Goal: Participate in discussion: Engage in conversation with other users on a specific topic

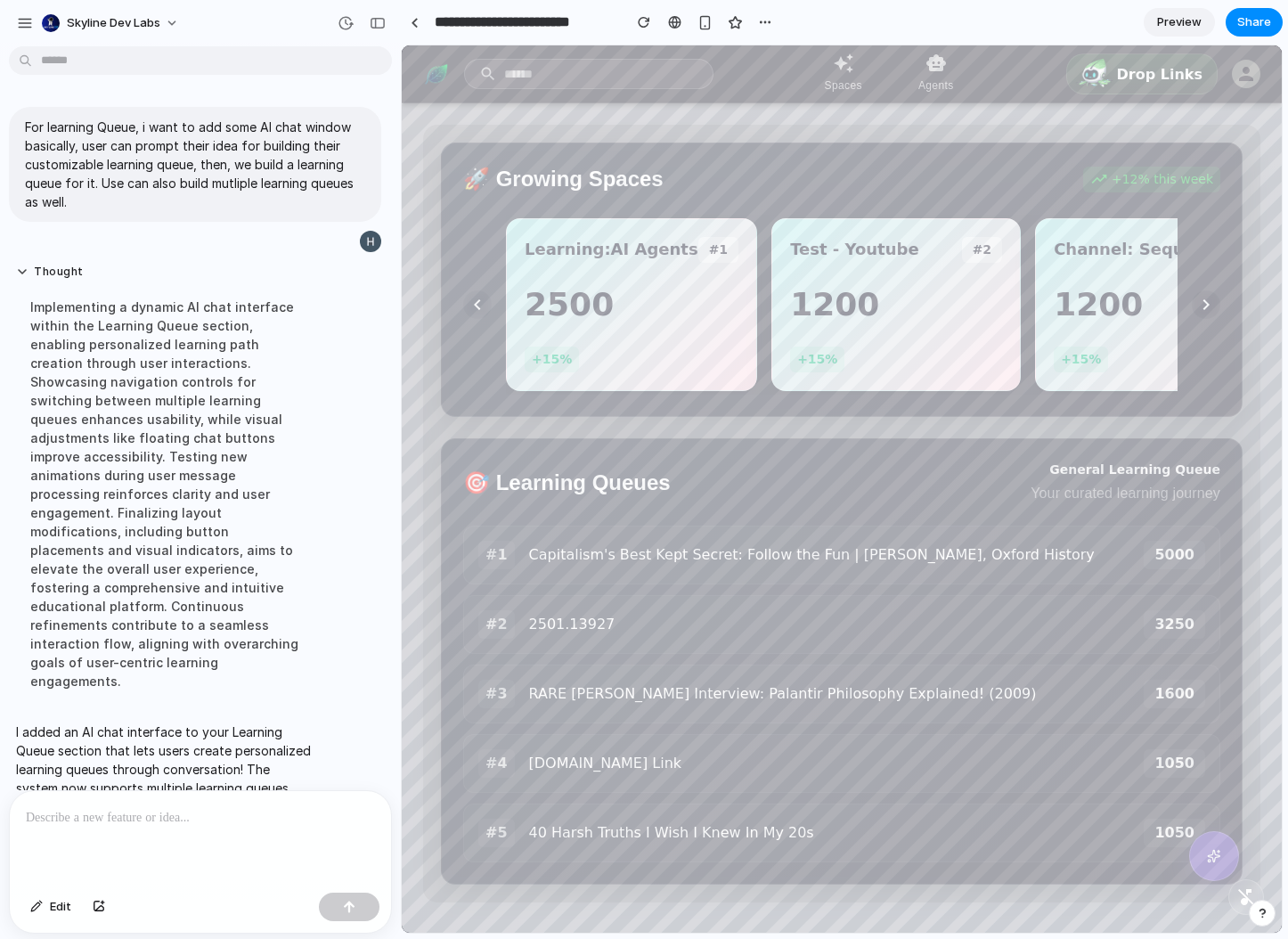
scroll to position [201, 0]
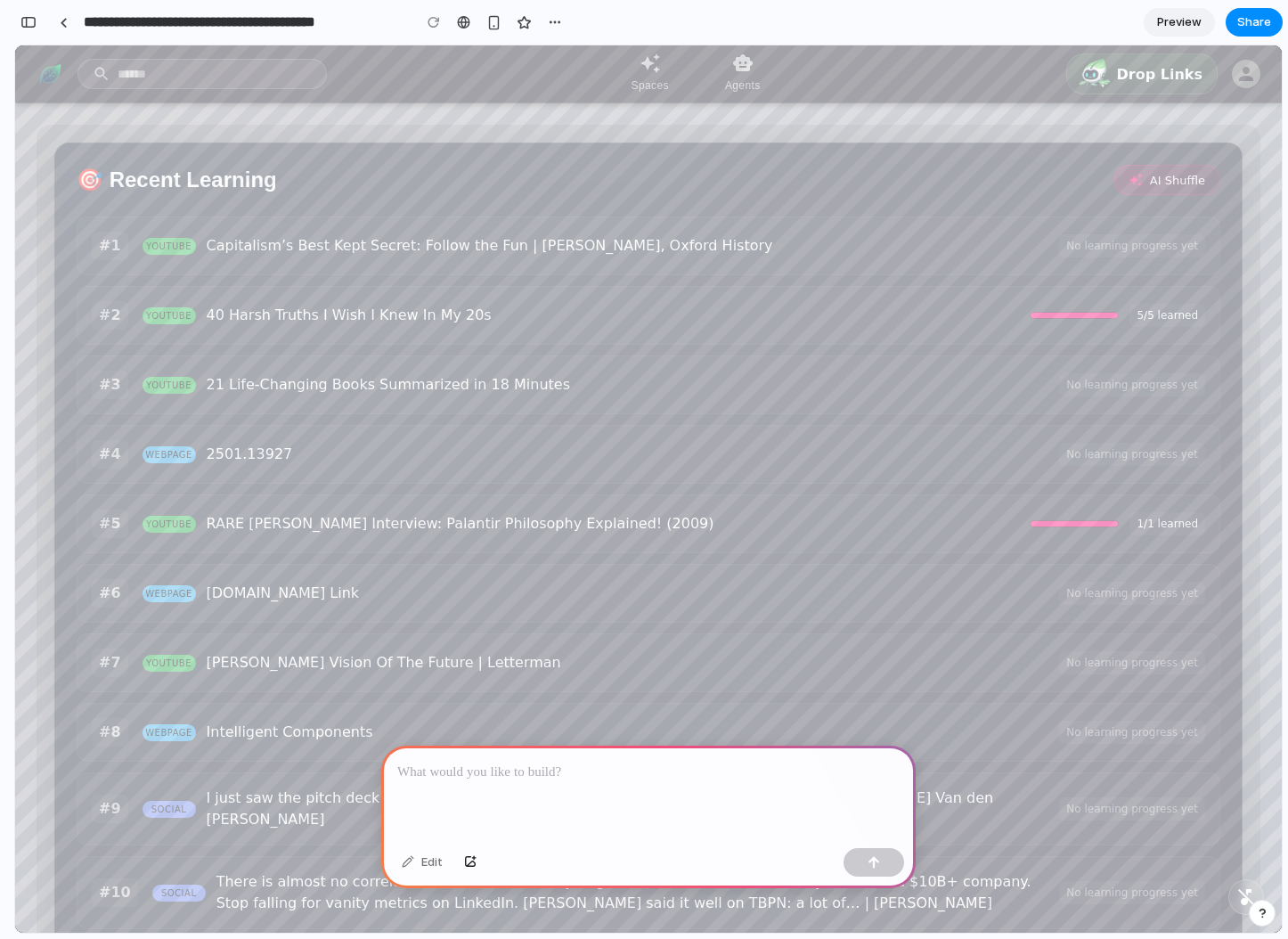
click at [550, 754] on div at bounding box center [648, 794] width 535 height 96
click at [644, 469] on div at bounding box center [644, 469] width 0 height 0
click at [715, 787] on div at bounding box center [648, 794] width 535 height 96
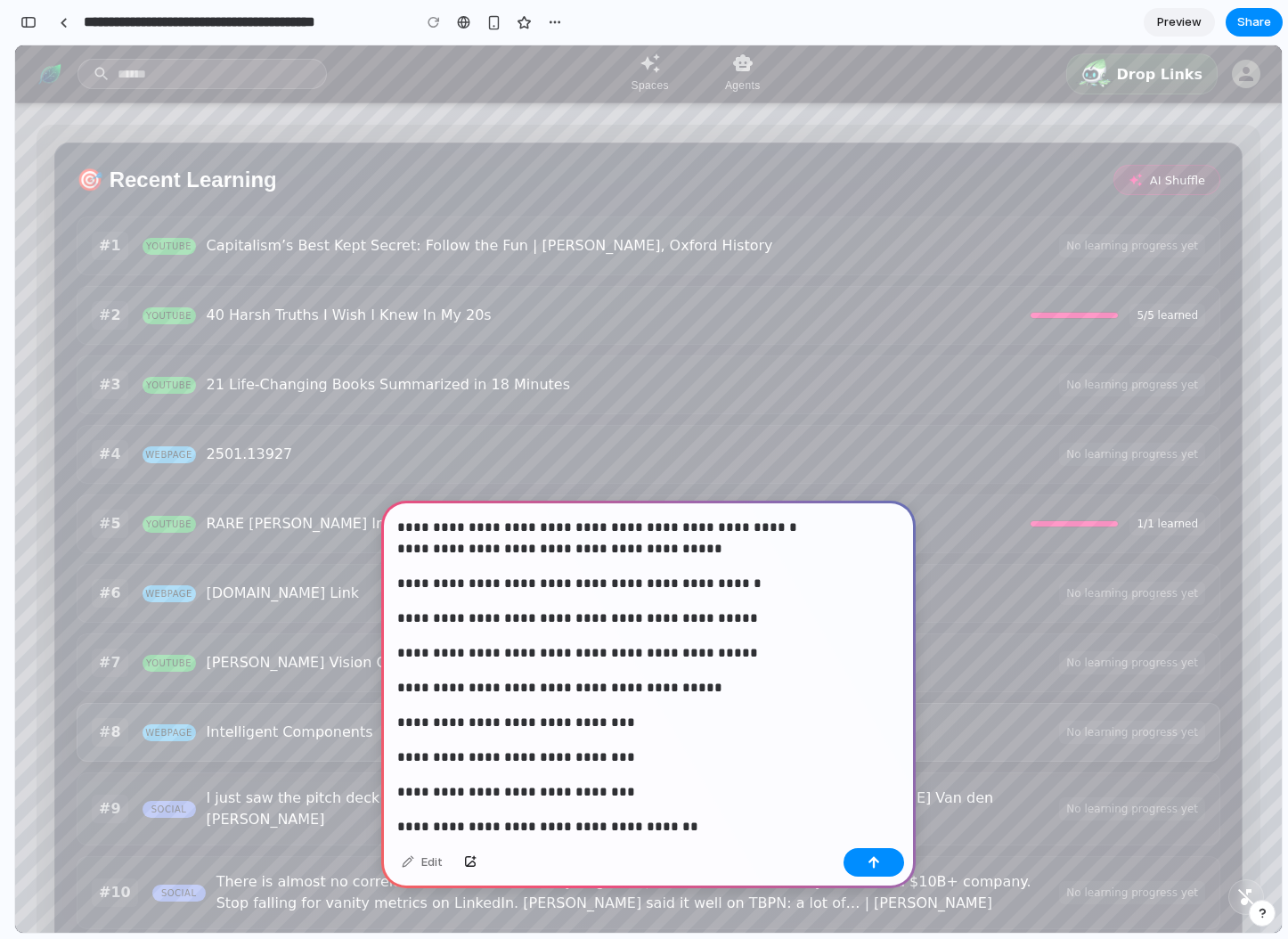
scroll to position [6, 0]
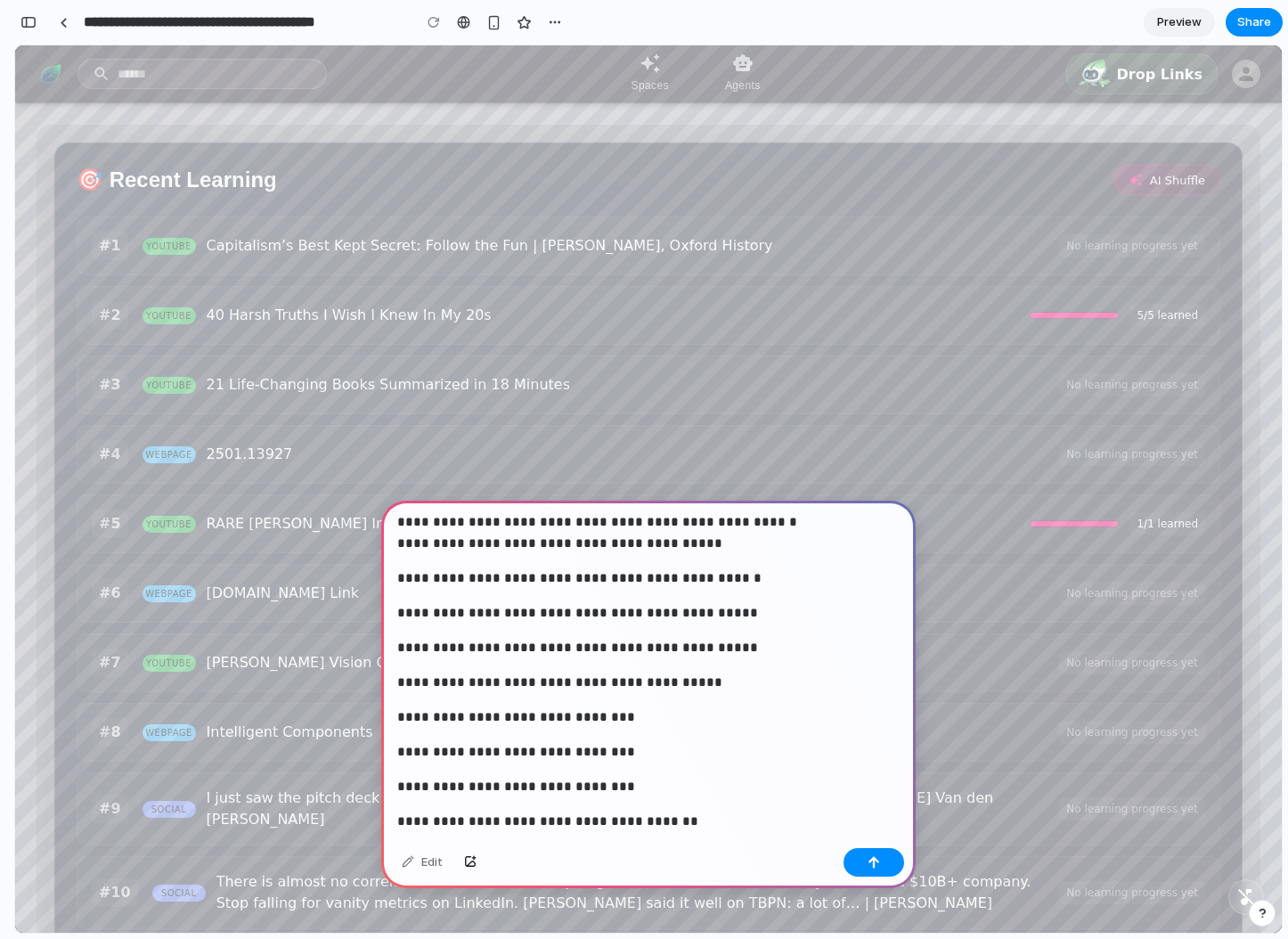
click at [801, 523] on p "**********" at bounding box center [644, 533] width 495 height 43
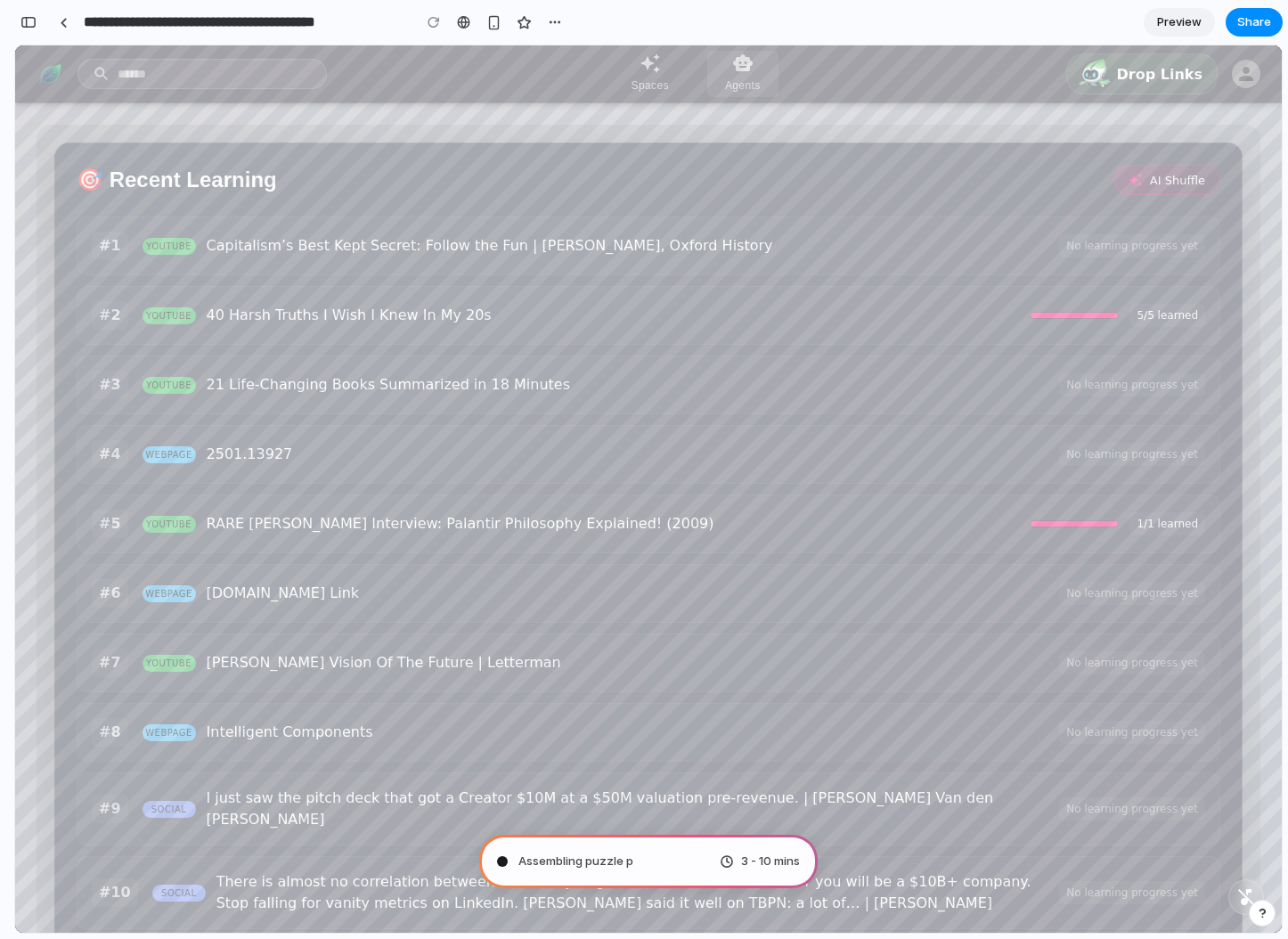
type input "**********"
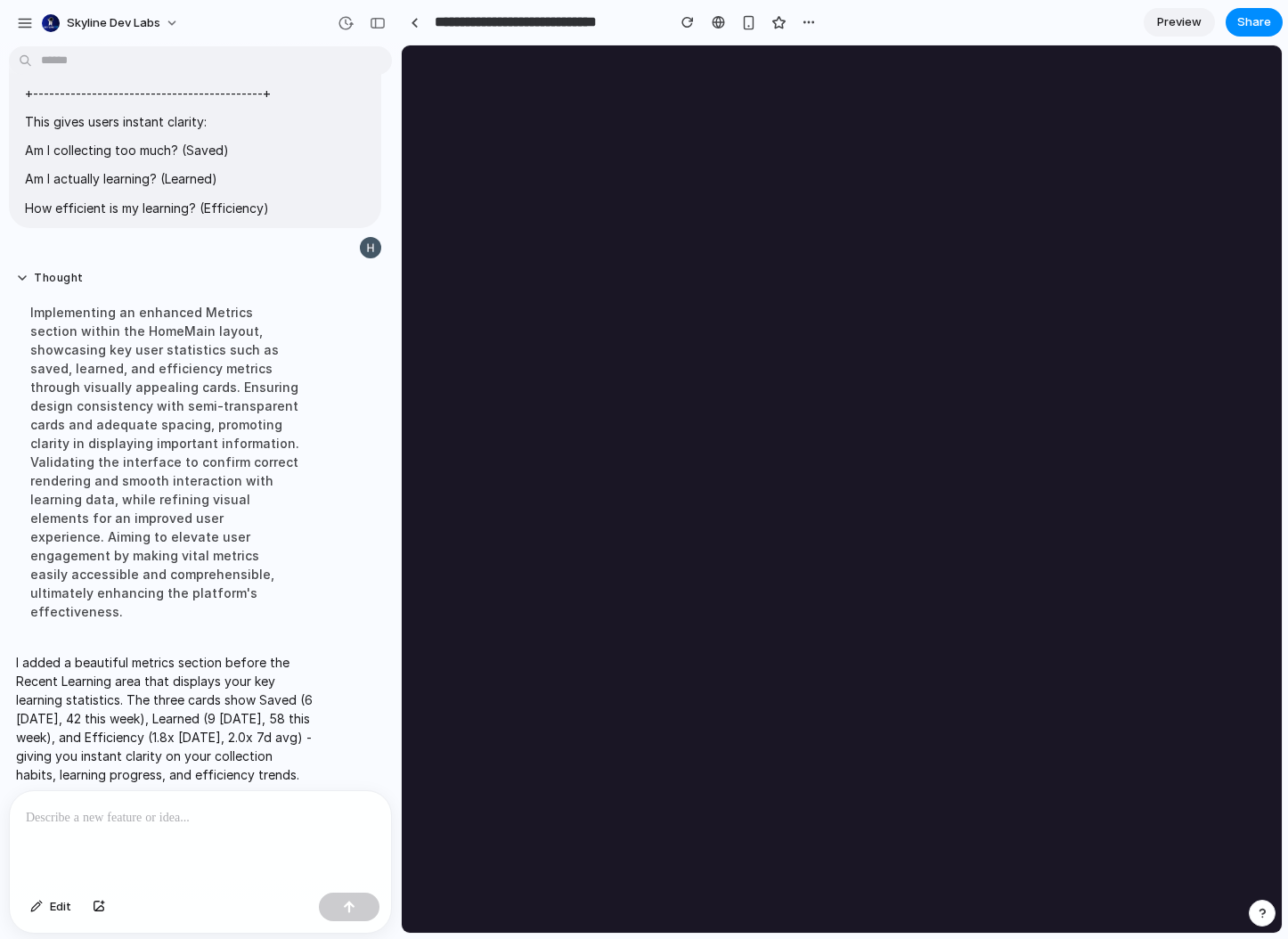
scroll to position [0, 0]
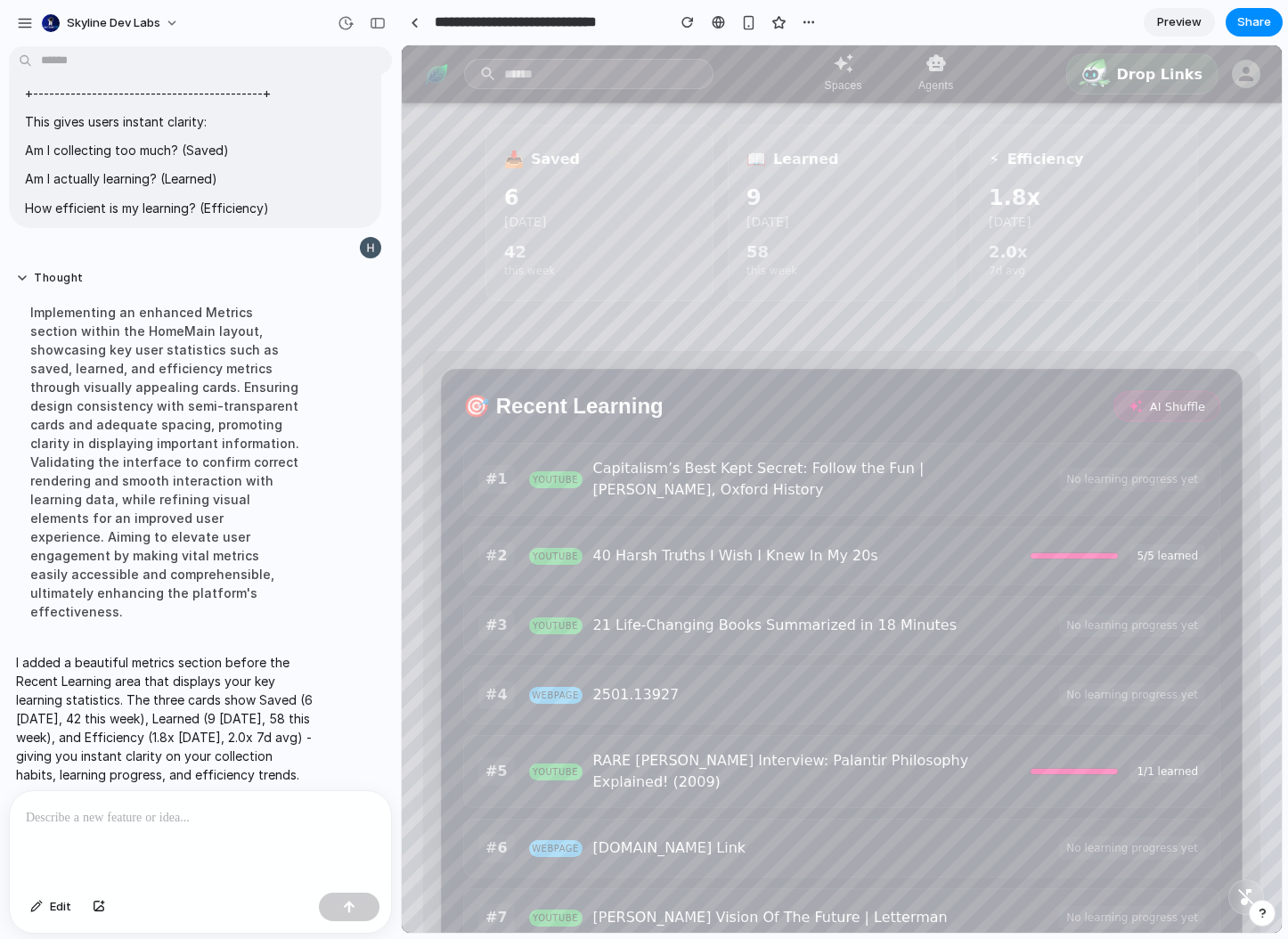
click at [630, 188] on div "6" at bounding box center [599, 198] width 190 height 26
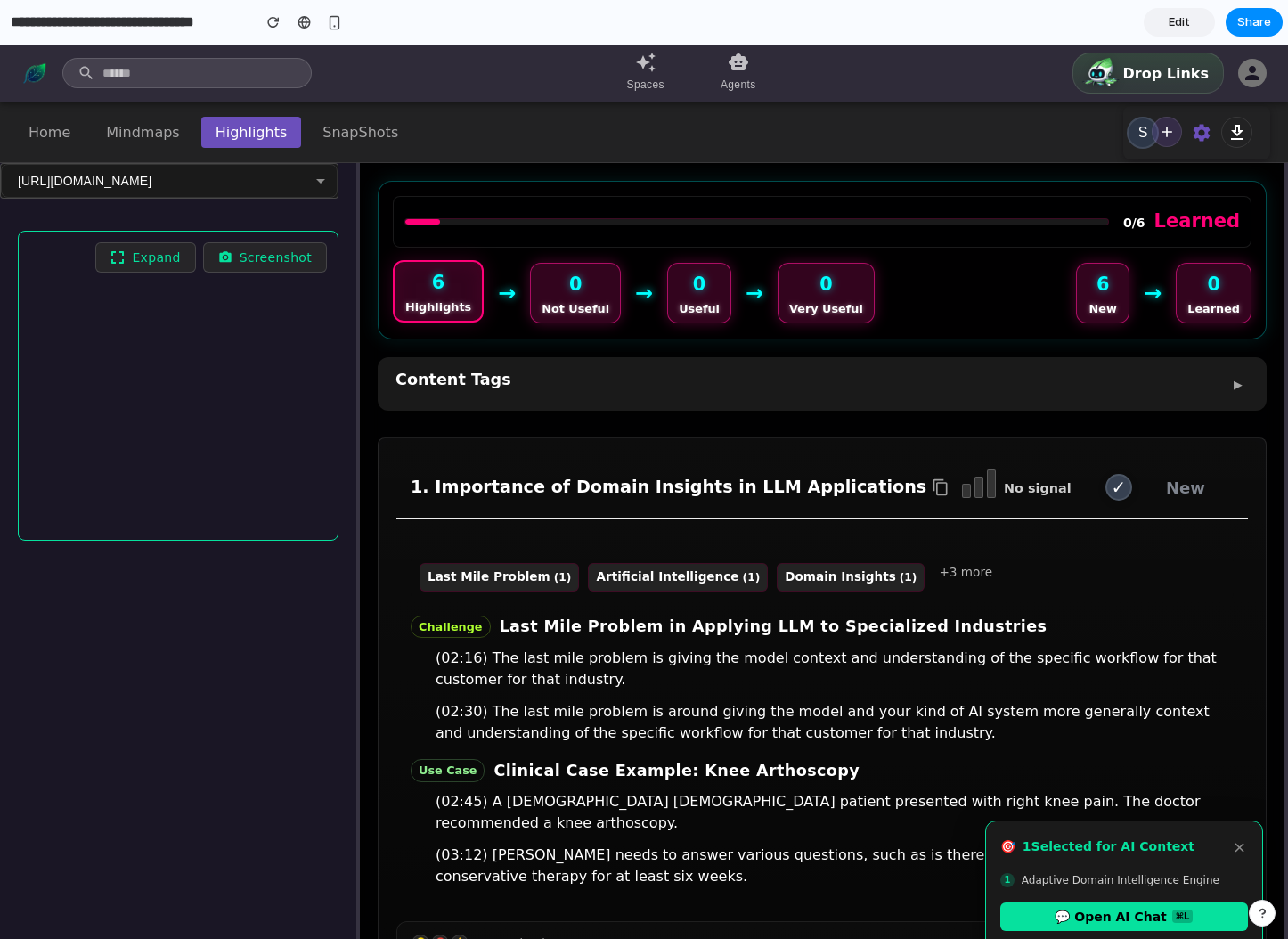
scroll to position [349, 0]
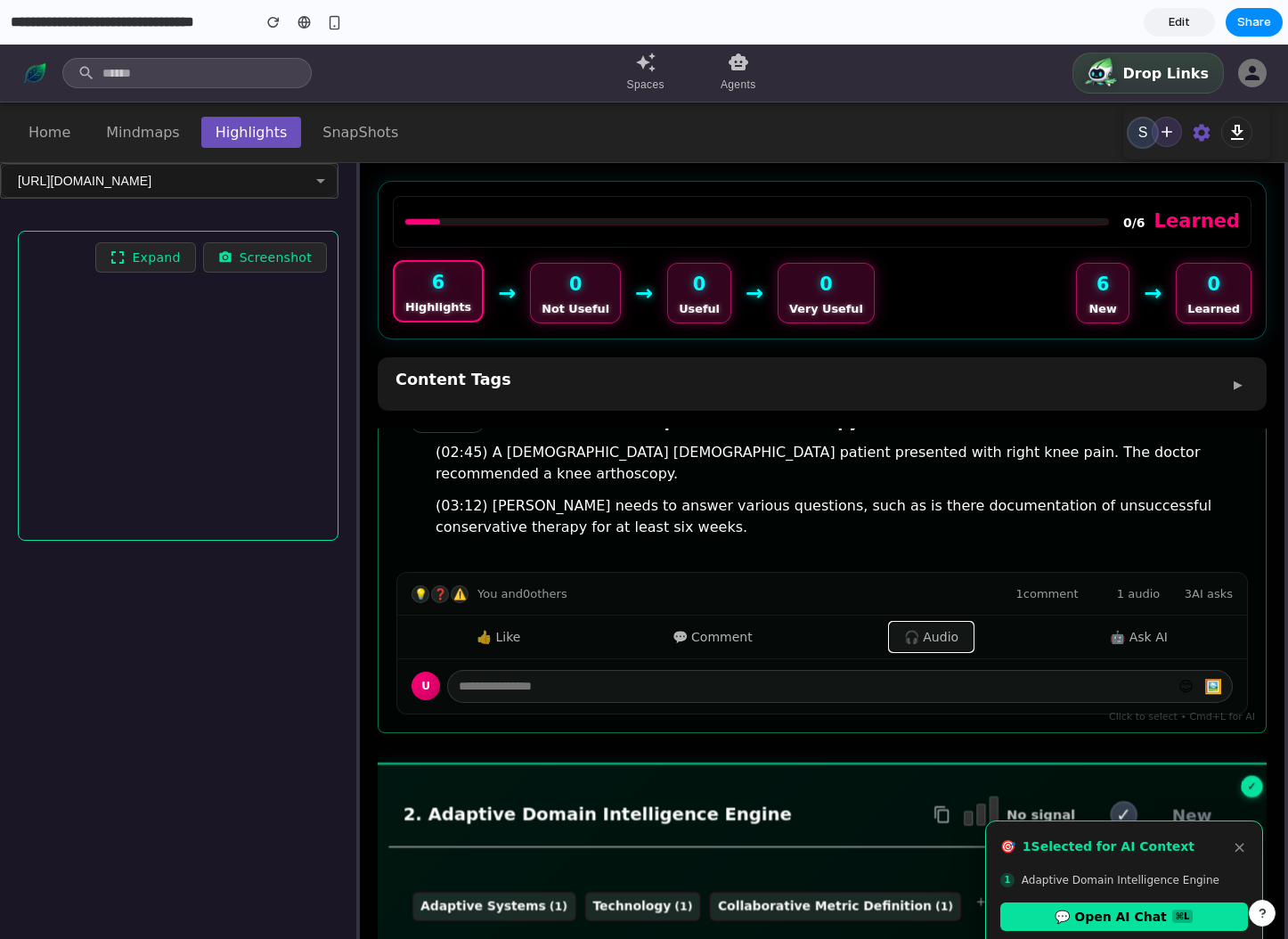
click at [938, 623] on button "🎧 Audio" at bounding box center [931, 637] width 83 height 28
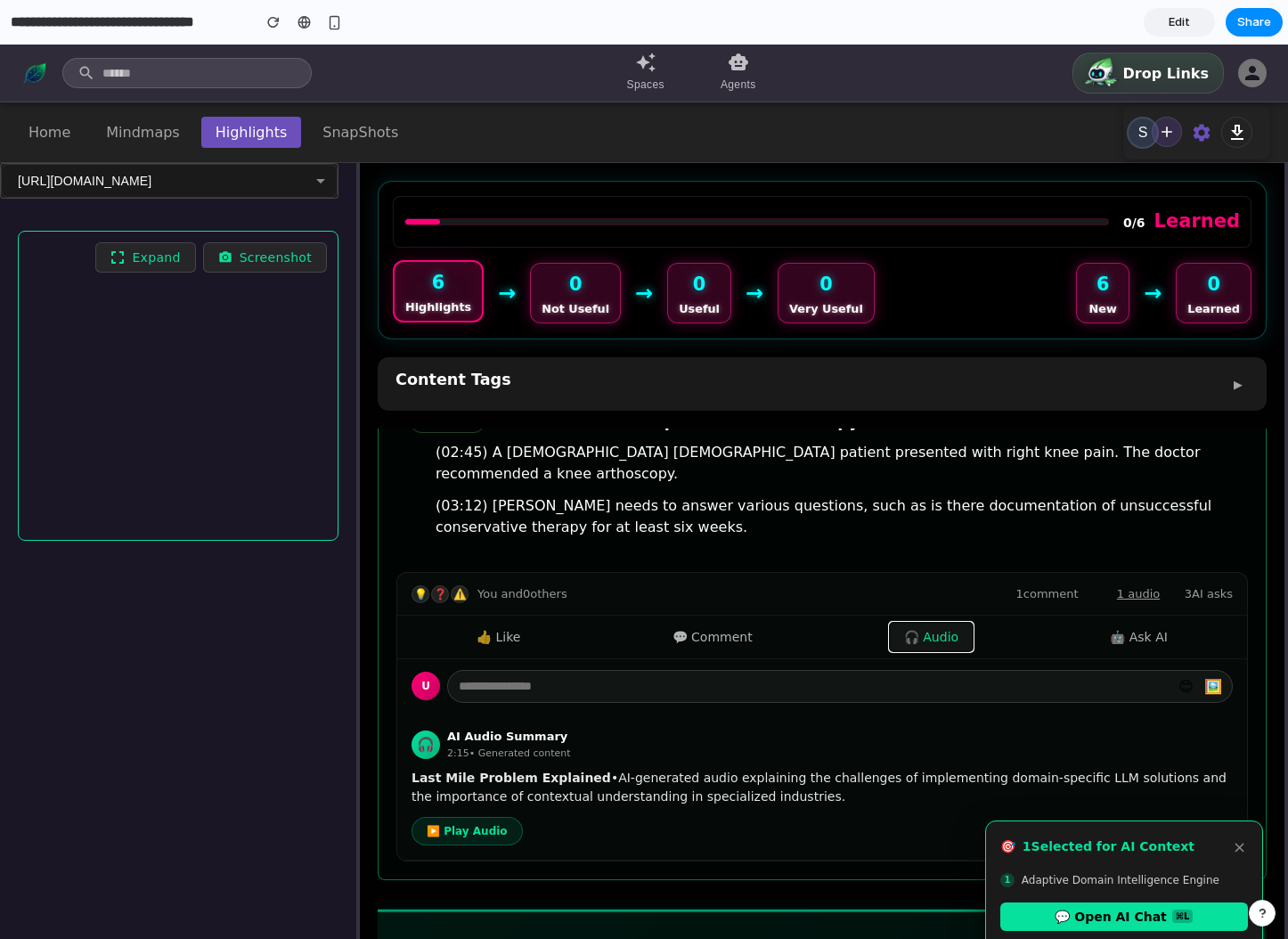
click at [938, 623] on button "🎧 Audio" at bounding box center [931, 637] width 83 height 28
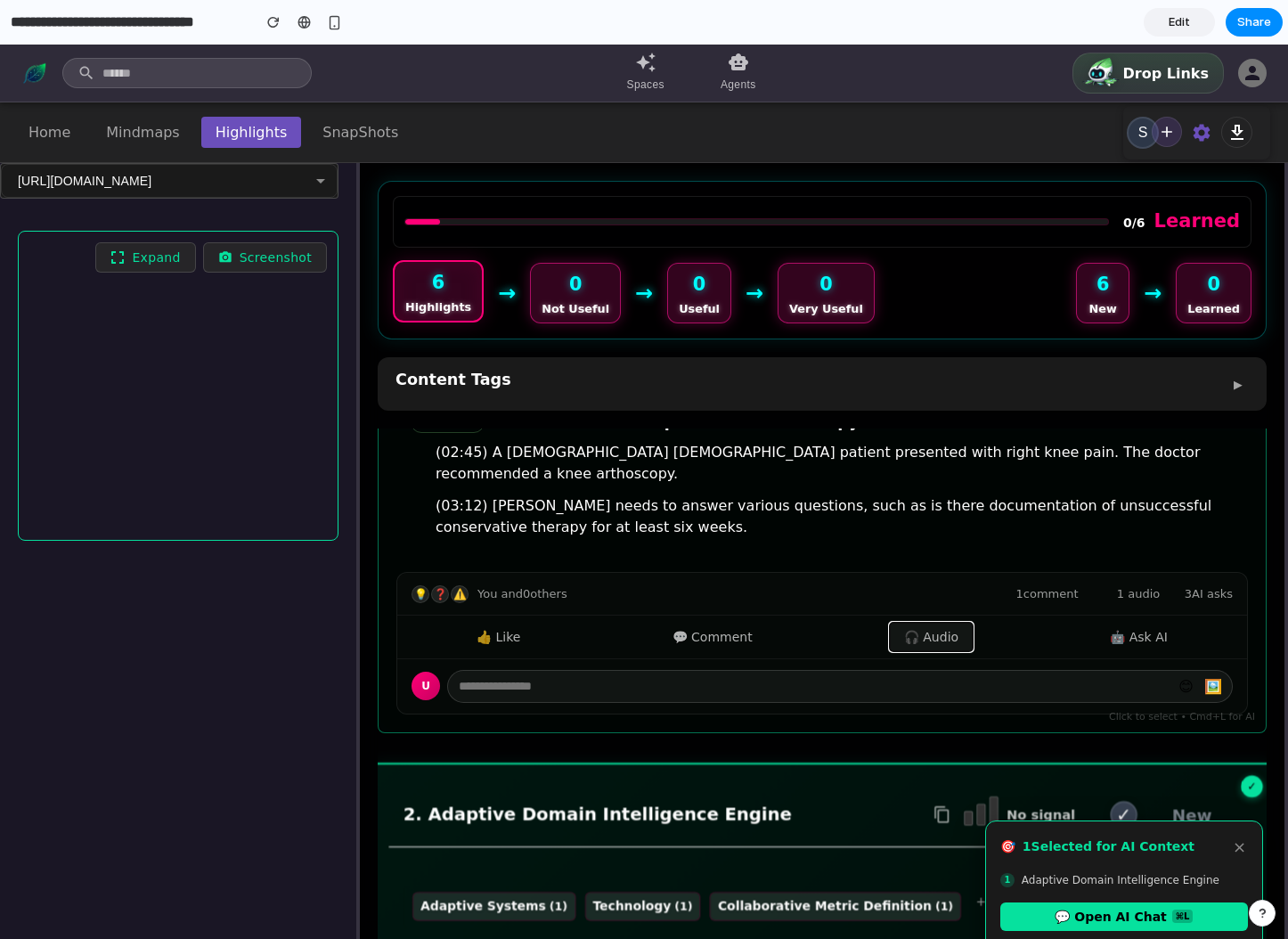
click at [938, 623] on button "🎧 Audio" at bounding box center [931, 637] width 83 height 28
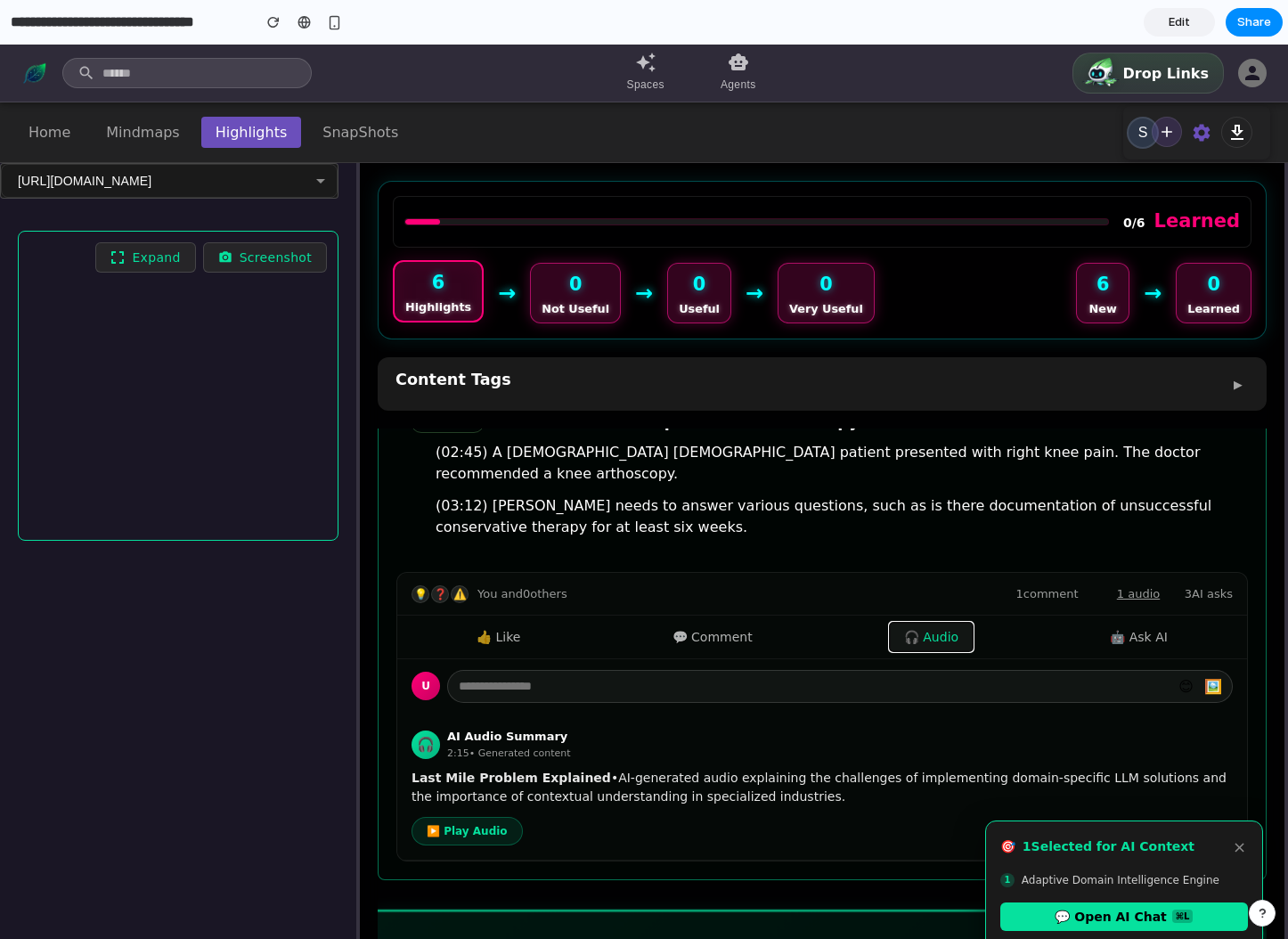
click at [938, 623] on button "🎧 Audio" at bounding box center [931, 637] width 83 height 28
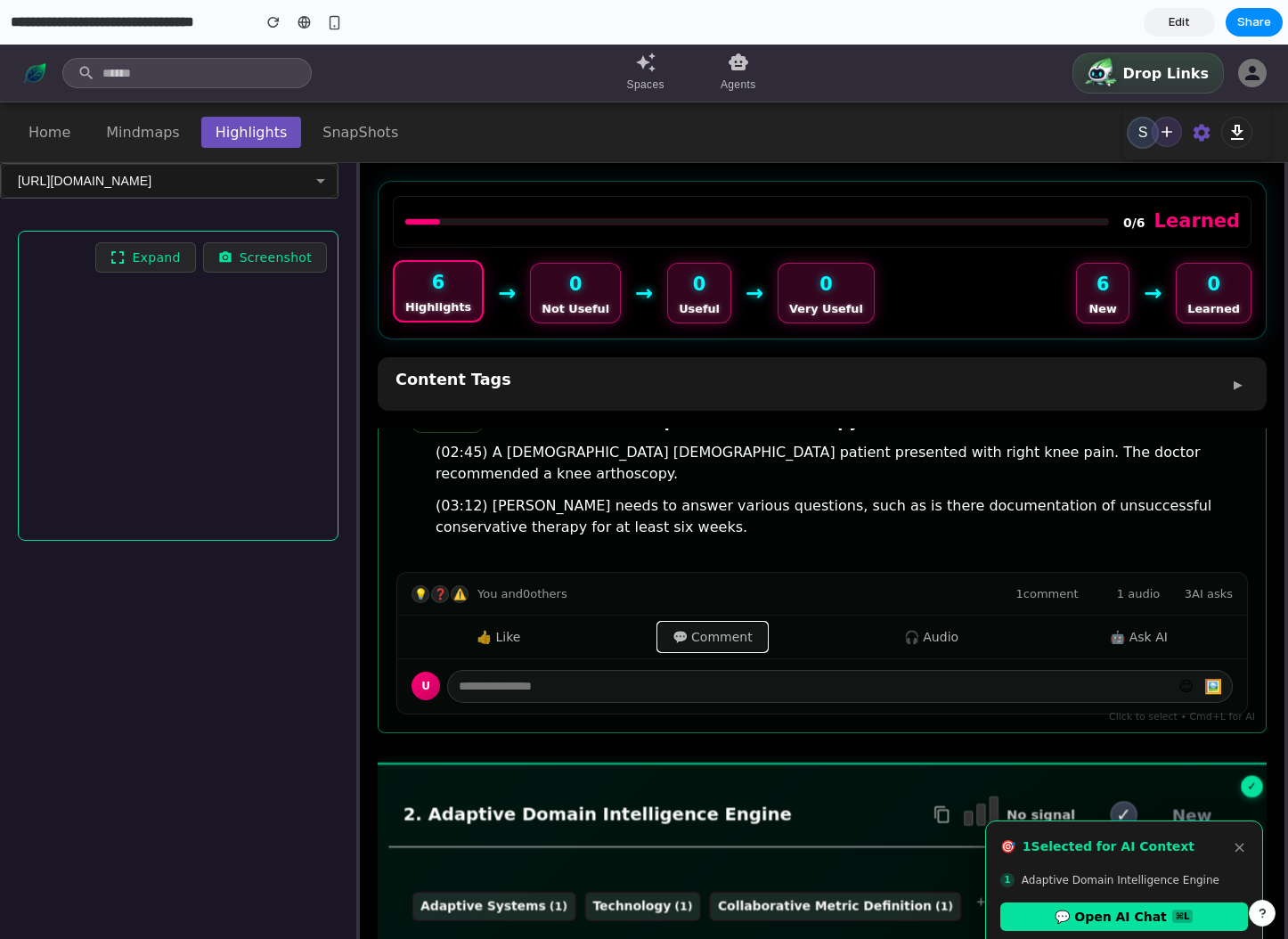
click at [702, 623] on button "💬 Comment" at bounding box center [713, 637] width 109 height 28
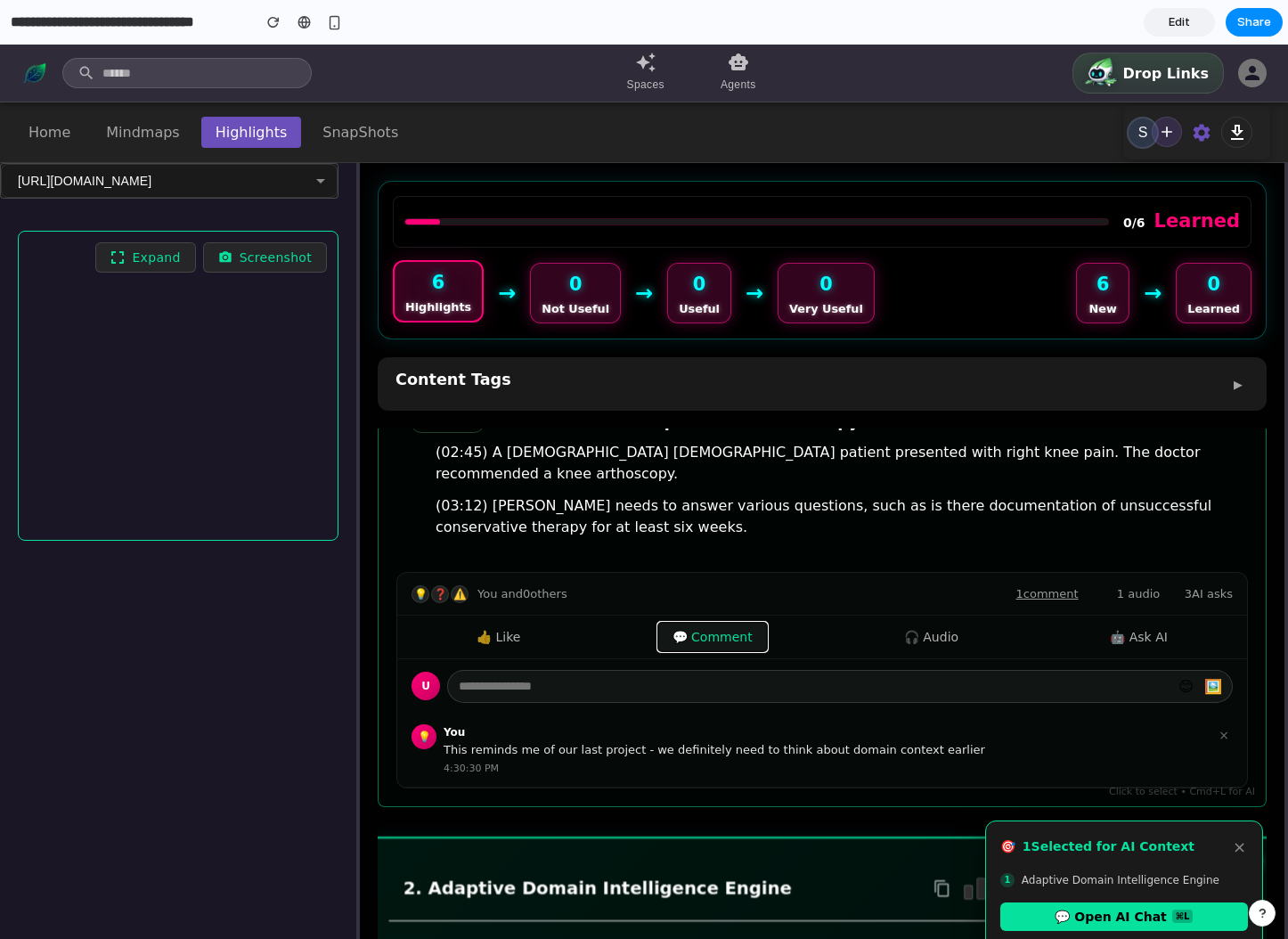
click at [702, 623] on button "💬 Comment" at bounding box center [713, 637] width 109 height 28
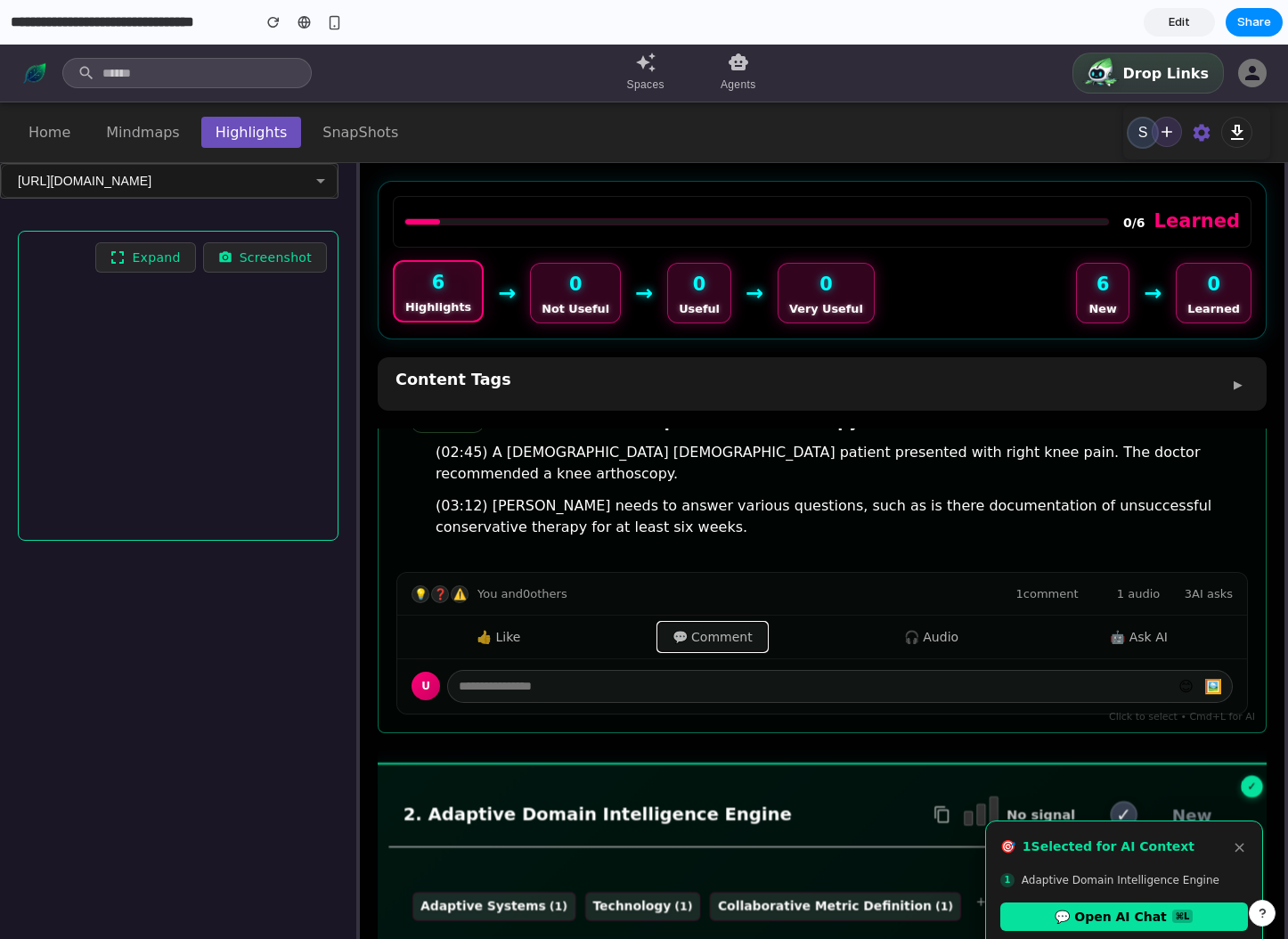
click at [702, 623] on button "💬 Comment" at bounding box center [713, 637] width 109 height 28
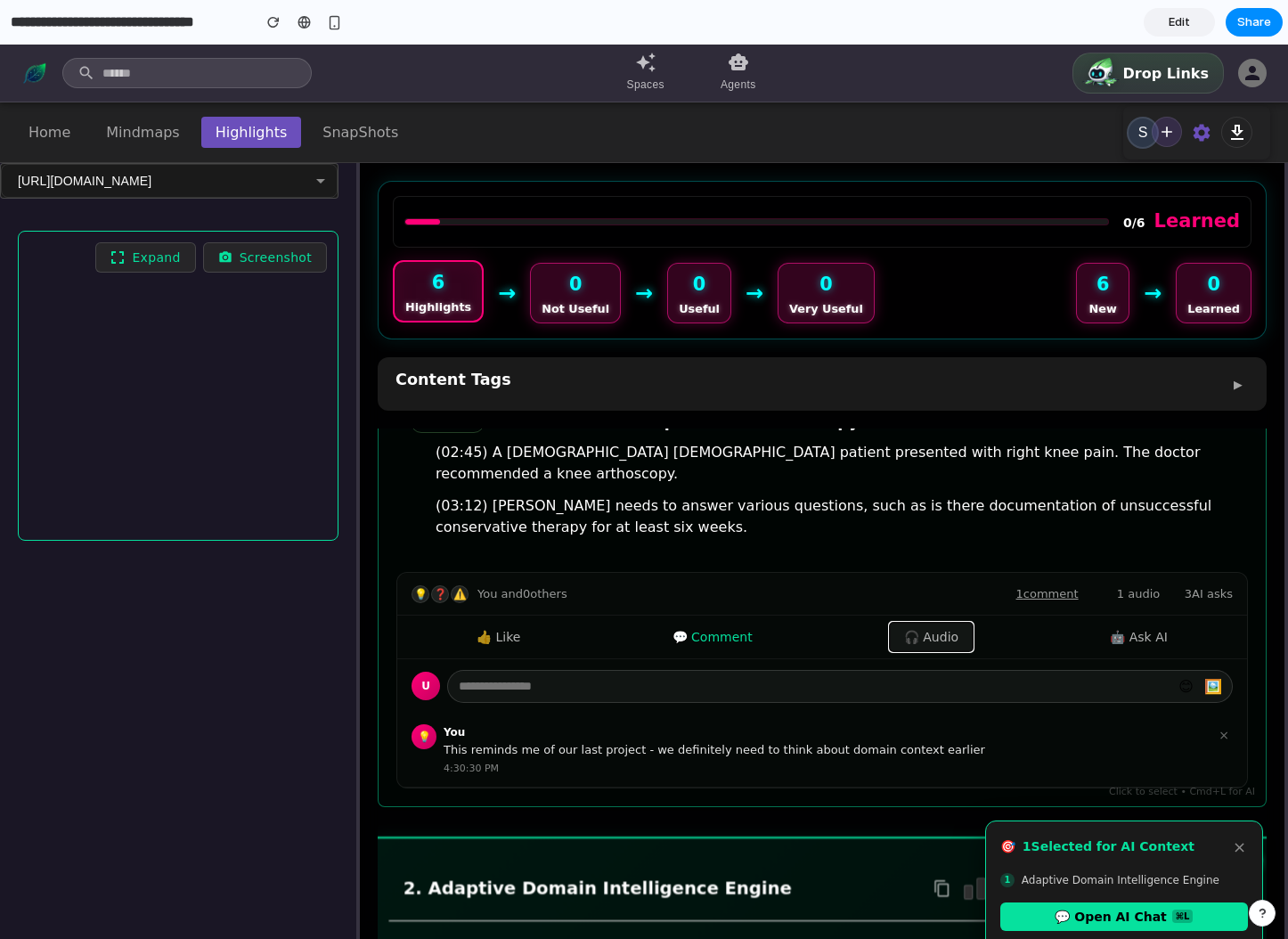
click at [959, 623] on button "🎧 Audio" at bounding box center [931, 637] width 83 height 28
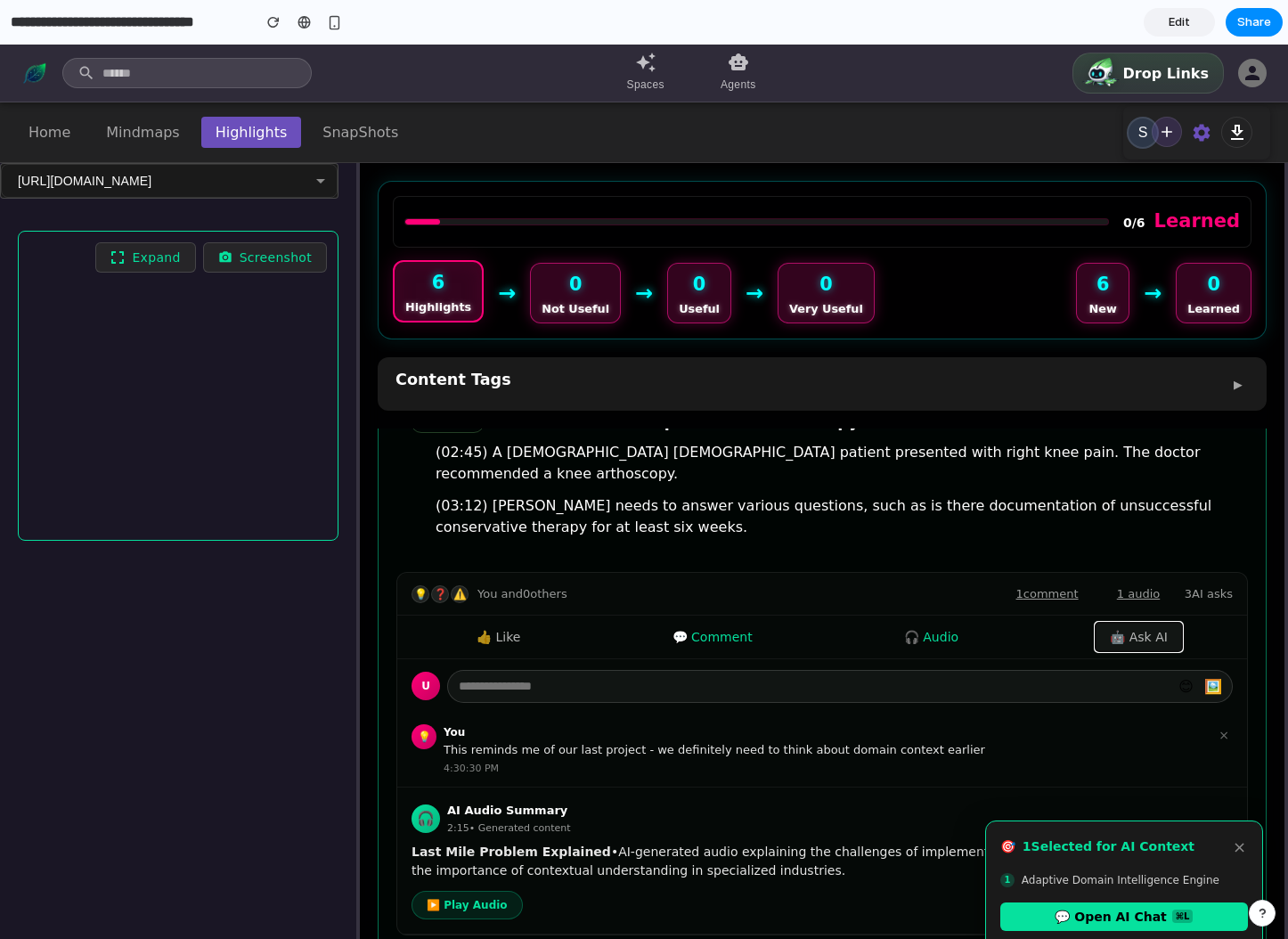
click at [1101, 624] on button "🤖 Ask AI" at bounding box center [1139, 637] width 86 height 28
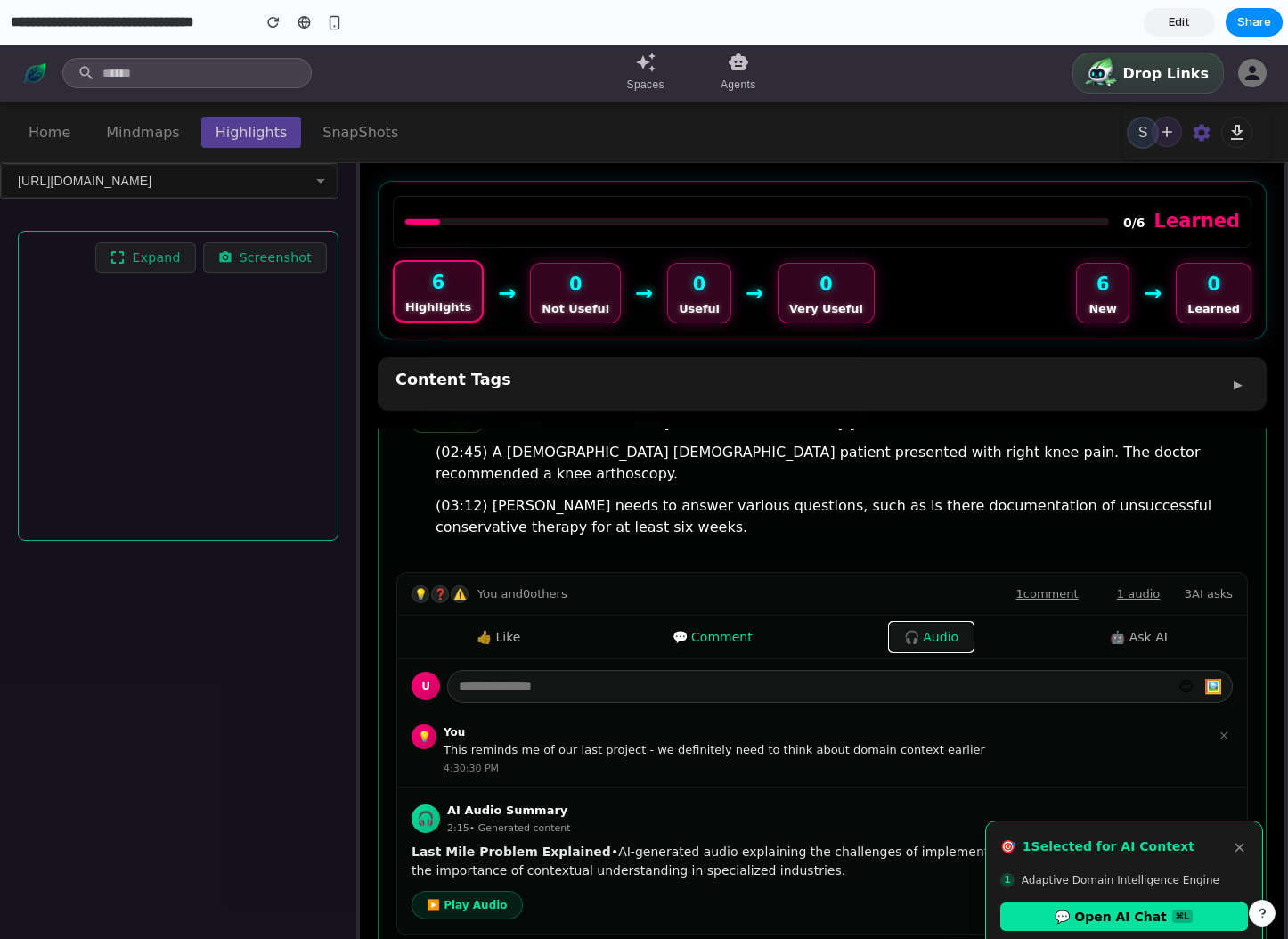
click at [908, 623] on button "🎧 Audio" at bounding box center [931, 637] width 83 height 28
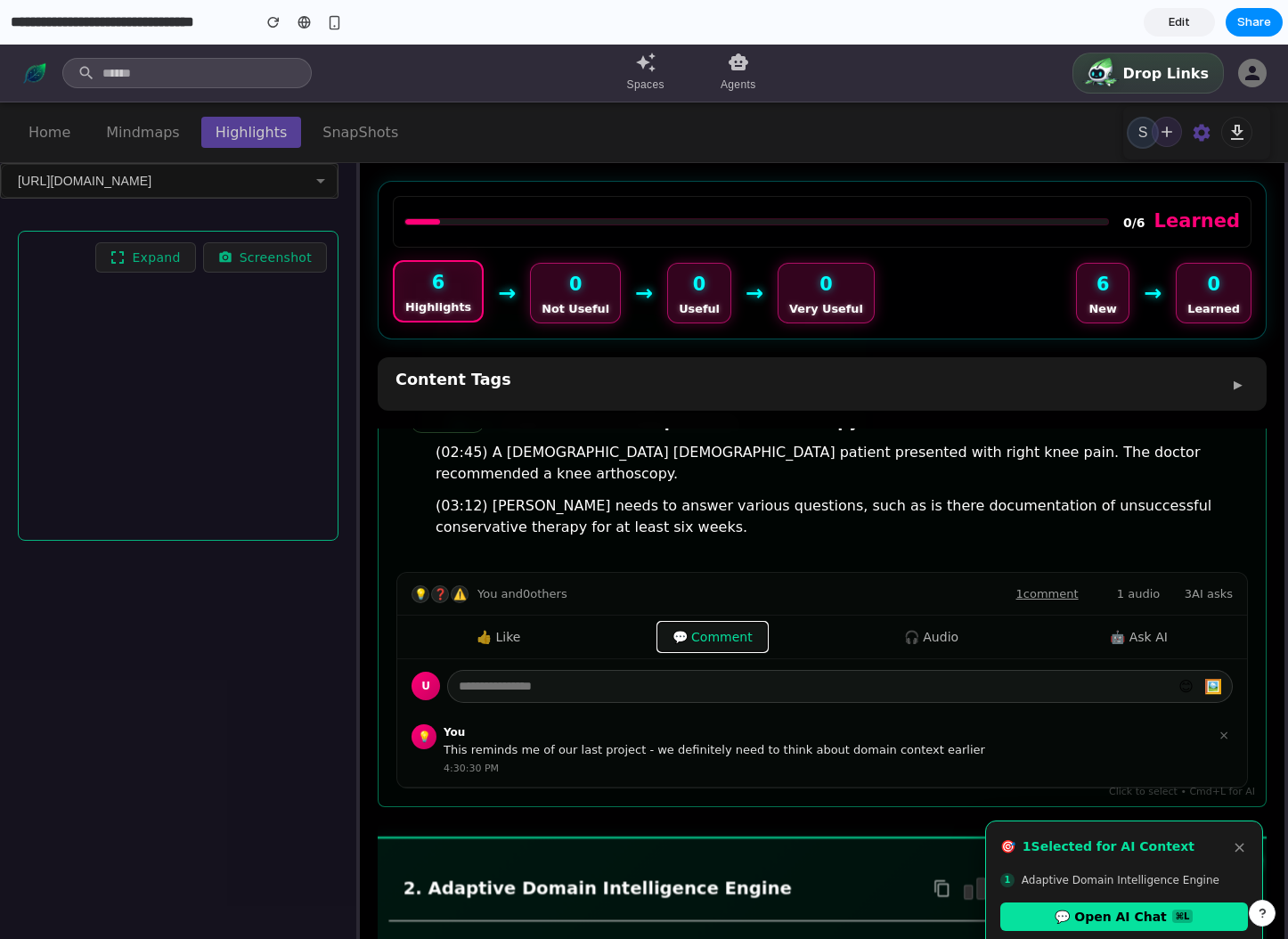
click at [667, 623] on button "💬 Comment" at bounding box center [713, 637] width 109 height 28
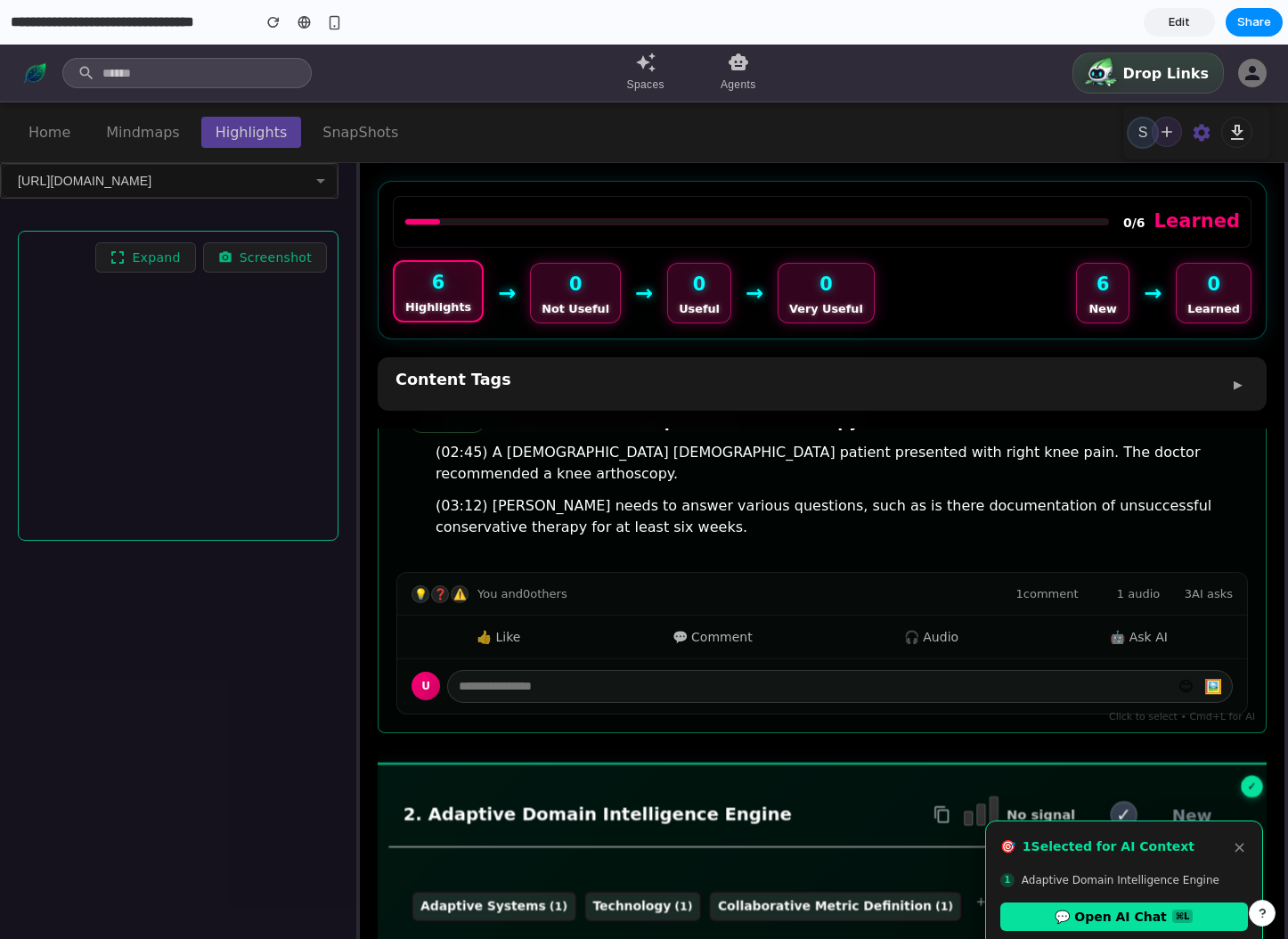
click at [535, 622] on div "👍 Like 💬 Comment 🎧 Audio 🤖 Ask AI" at bounding box center [822, 637] width 850 height 44
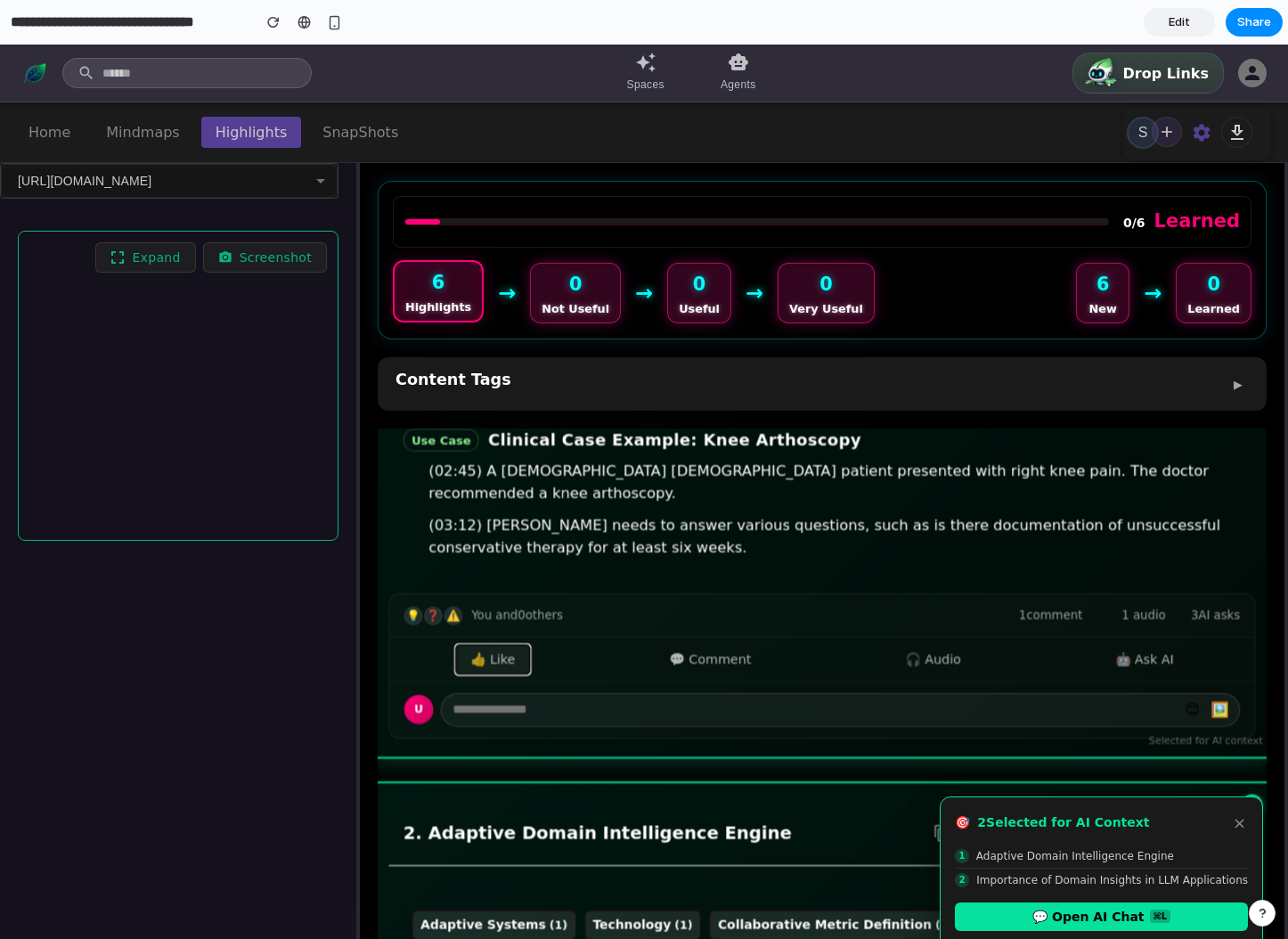
click at [523, 644] on button "👍 Like" at bounding box center [492, 659] width 74 height 29
click at [1242, 818] on button "×" at bounding box center [1239, 823] width 17 height 23
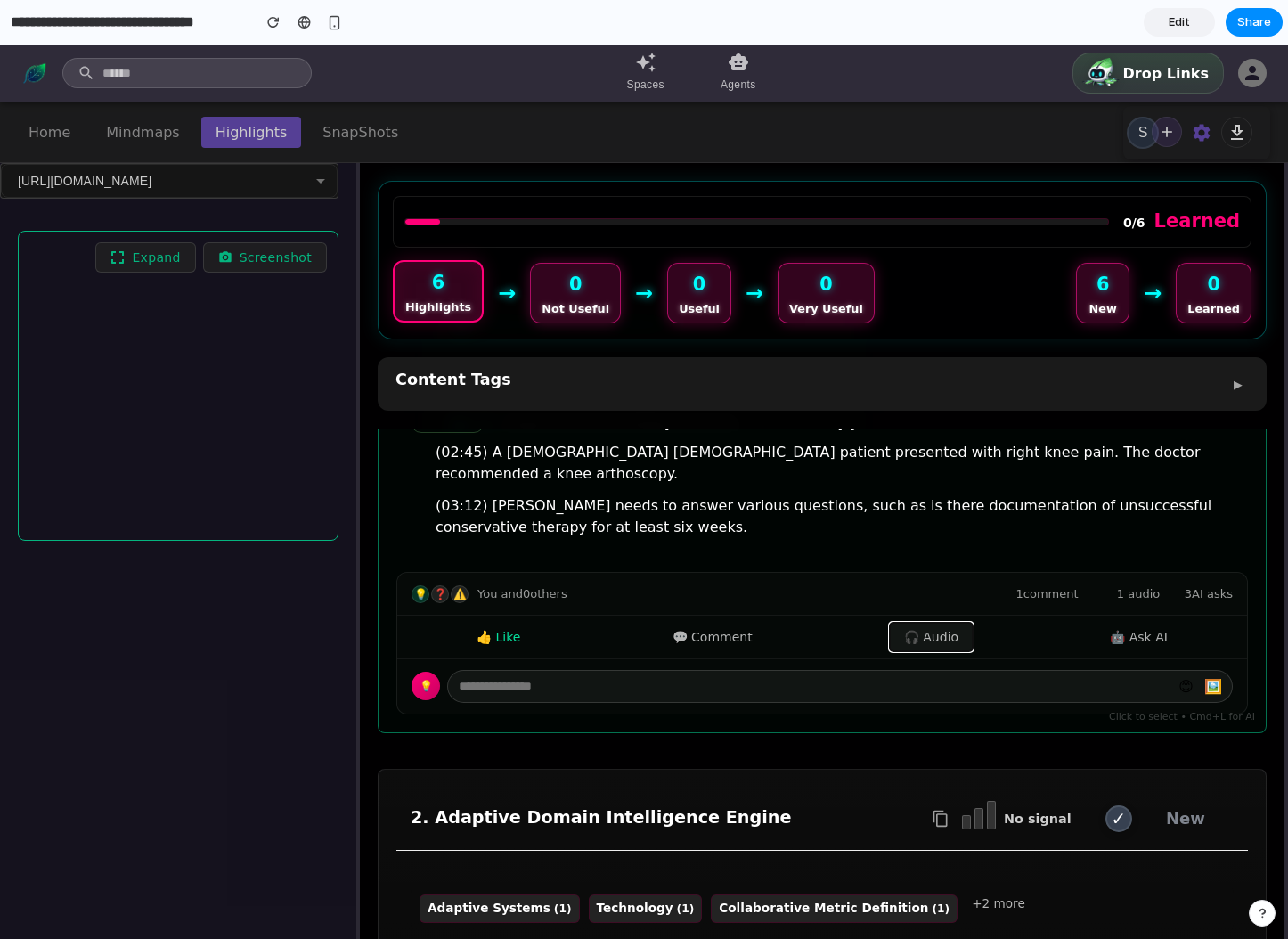
click at [949, 623] on button "🎧 Audio" at bounding box center [931, 637] width 83 height 28
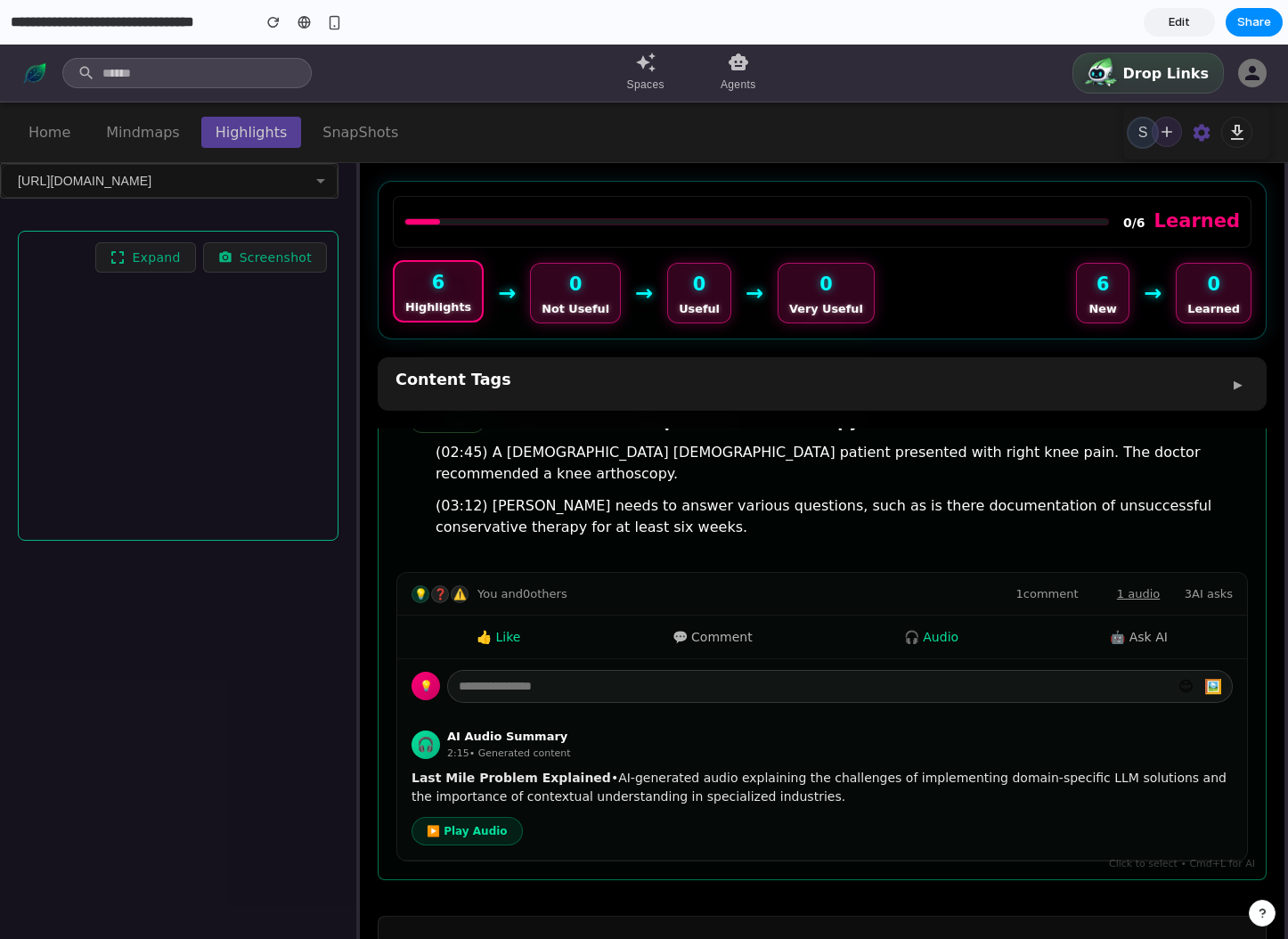
click at [762, 620] on div "👍 Like 💬 Comment 🎧 Audio 🤖 Ask AI" at bounding box center [822, 637] width 850 height 44
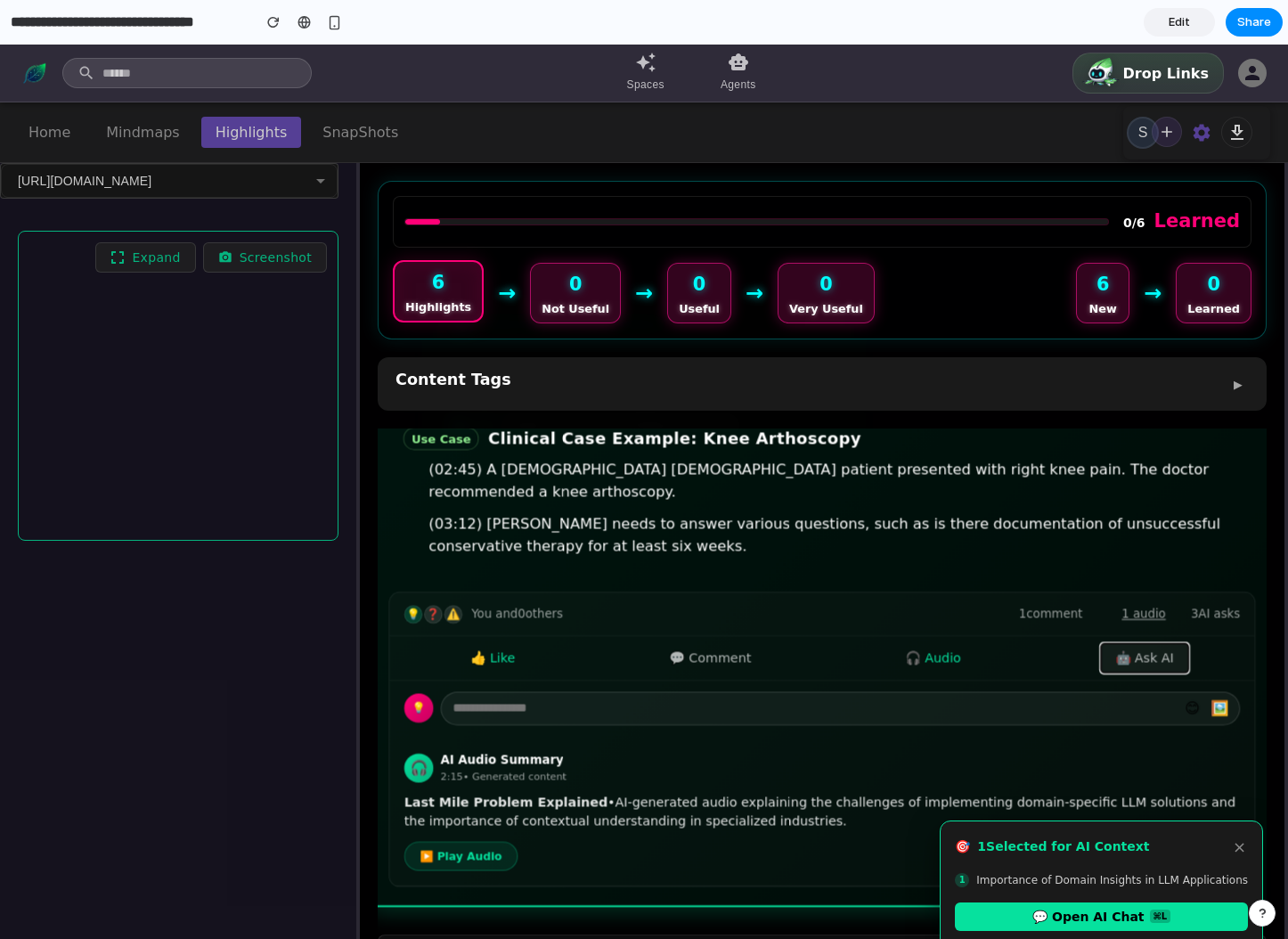
click at [1148, 644] on button "🤖 Ask AI" at bounding box center [1144, 658] width 88 height 29
click at [1150, 644] on button "🤖 Ask AI" at bounding box center [1144, 658] width 88 height 29
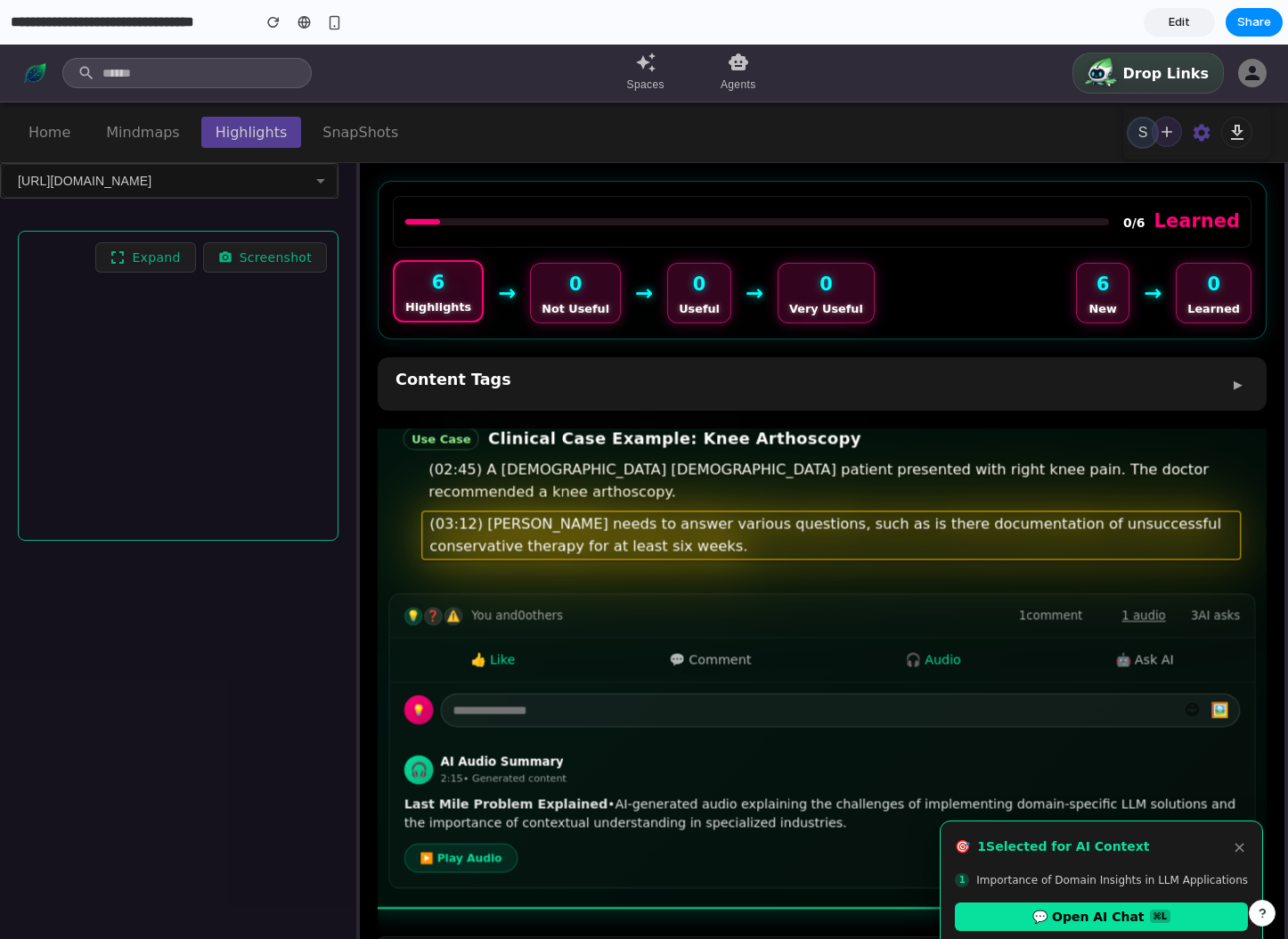
click at [918, 511] on div "(03:12) Florence needs to answer various questions, such as is there documentat…" at bounding box center [830, 536] width 819 height 49
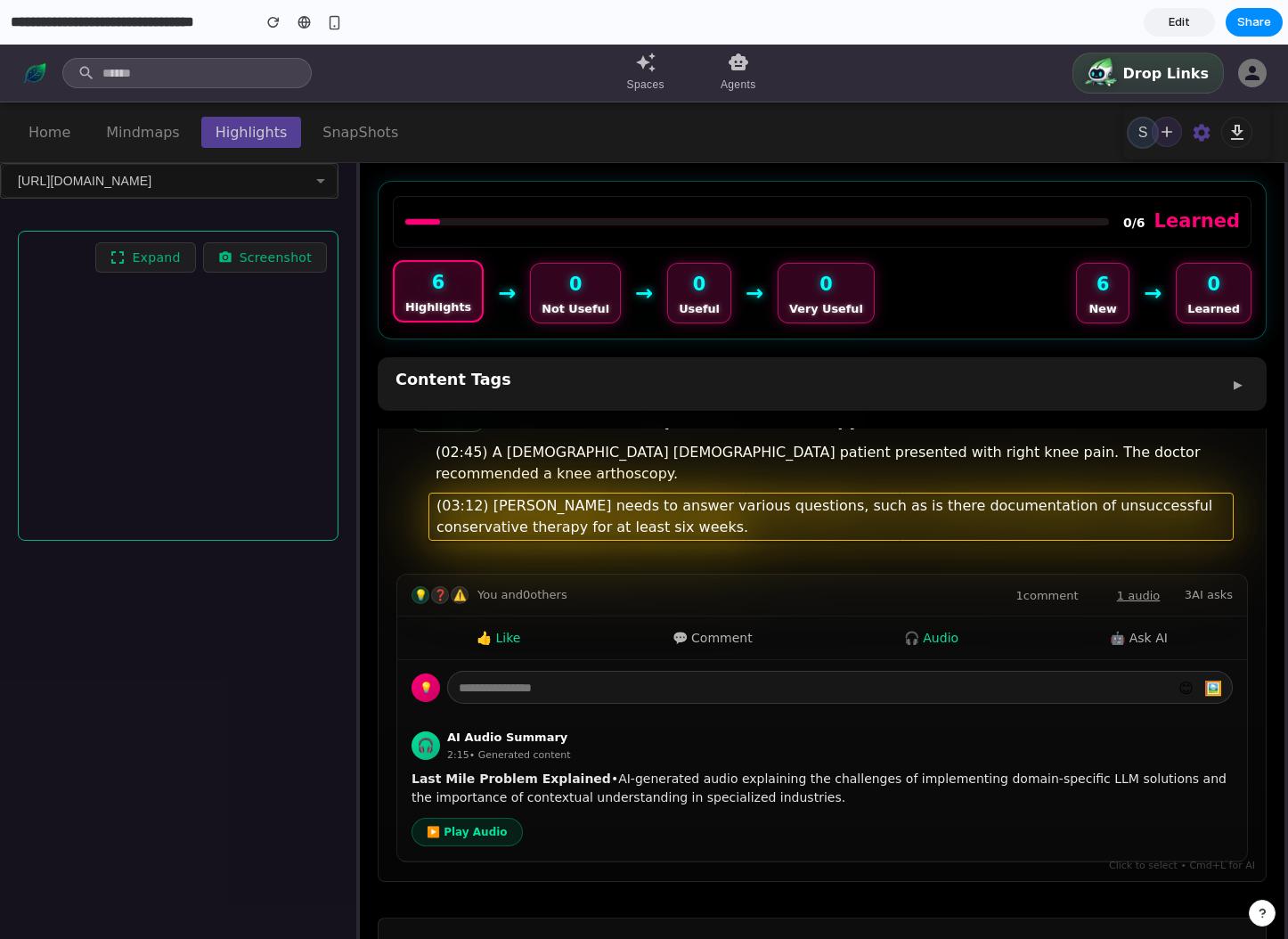
click at [921, 492] on div "(03:12) Florence needs to answer various questions, such as is there documentat…" at bounding box center [831, 516] width 805 height 48
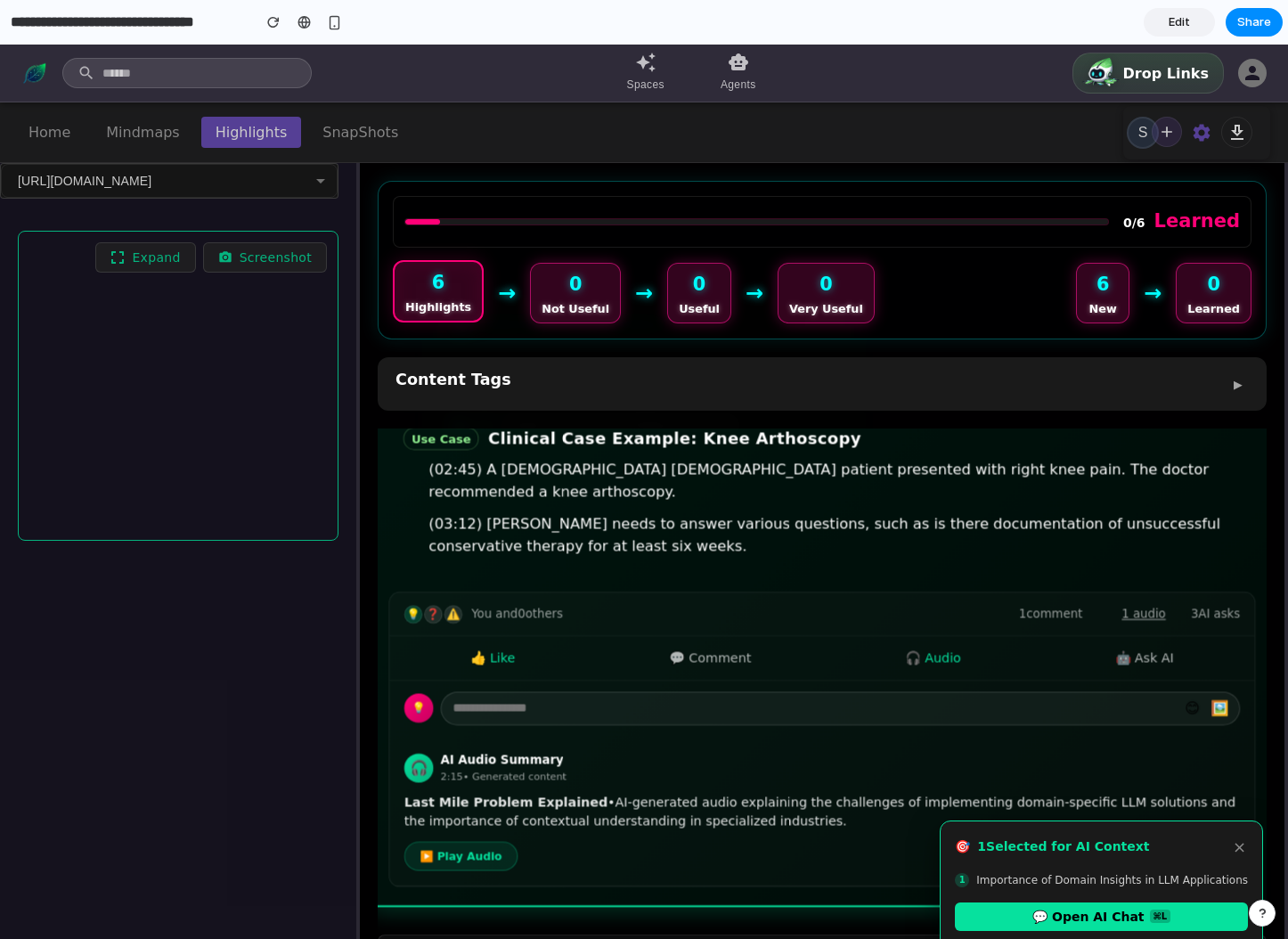
click at [673, 593] on div "💡 ❓ ⚠️ You and 0 others 1 comment 1 audio 3 AI asks" at bounding box center [822, 614] width 865 height 44
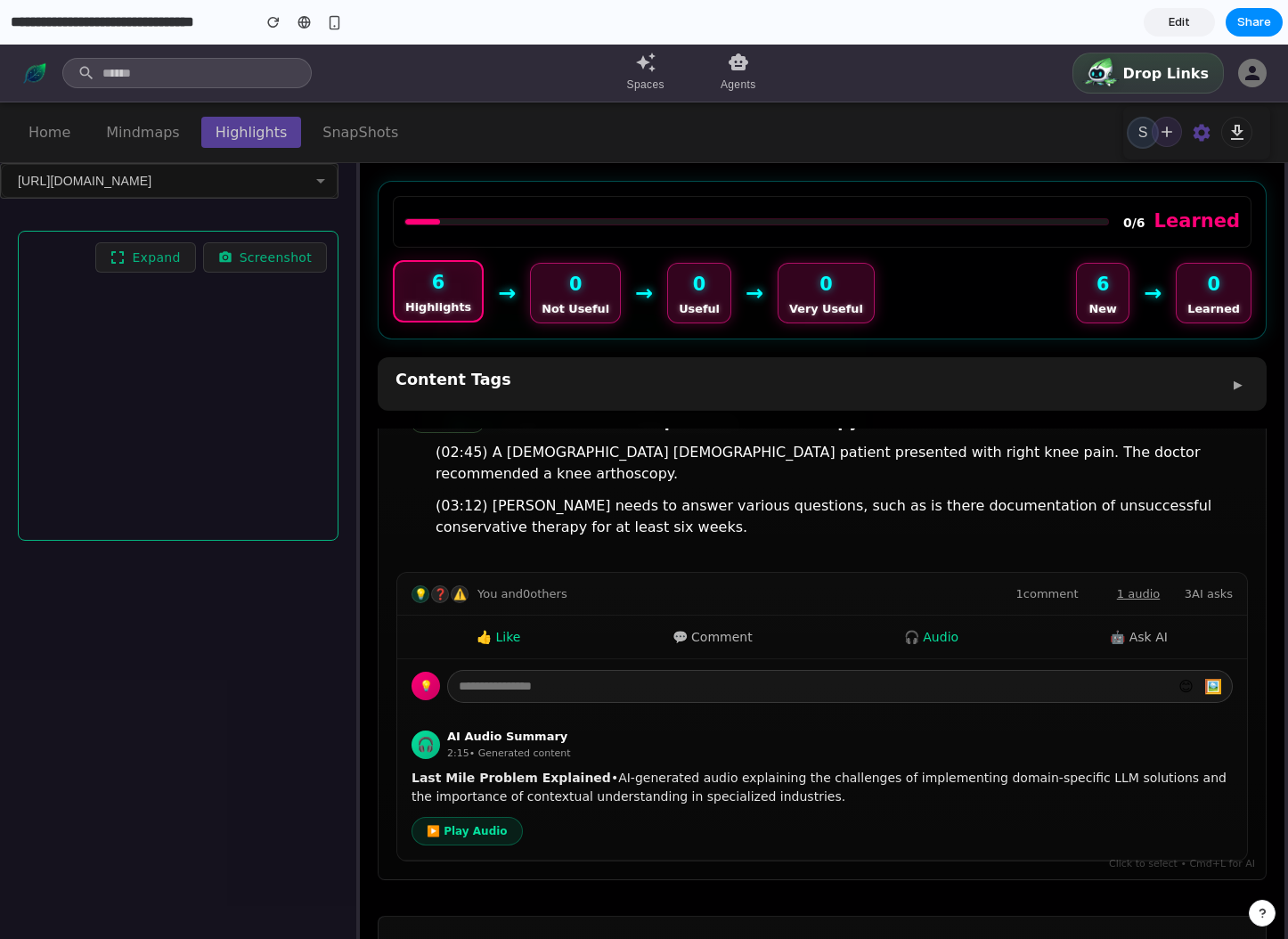
click at [674, 572] on div "💡 ❓ ⚠️ You and 0 others 1 comment 1 audio 3 AI asks" at bounding box center [822, 594] width 850 height 43
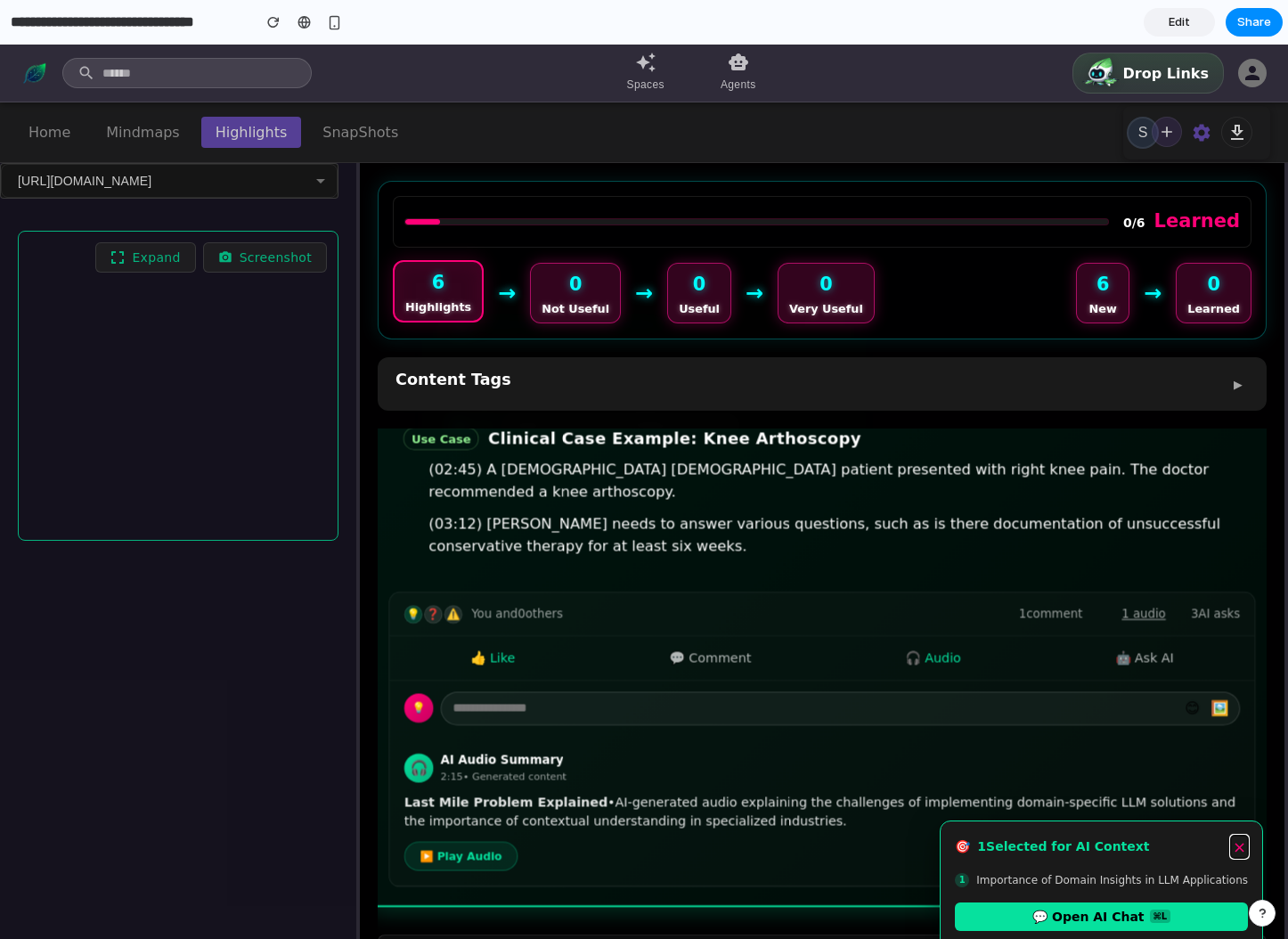
click at [1239, 837] on button "×" at bounding box center [1239, 847] width 17 height 23
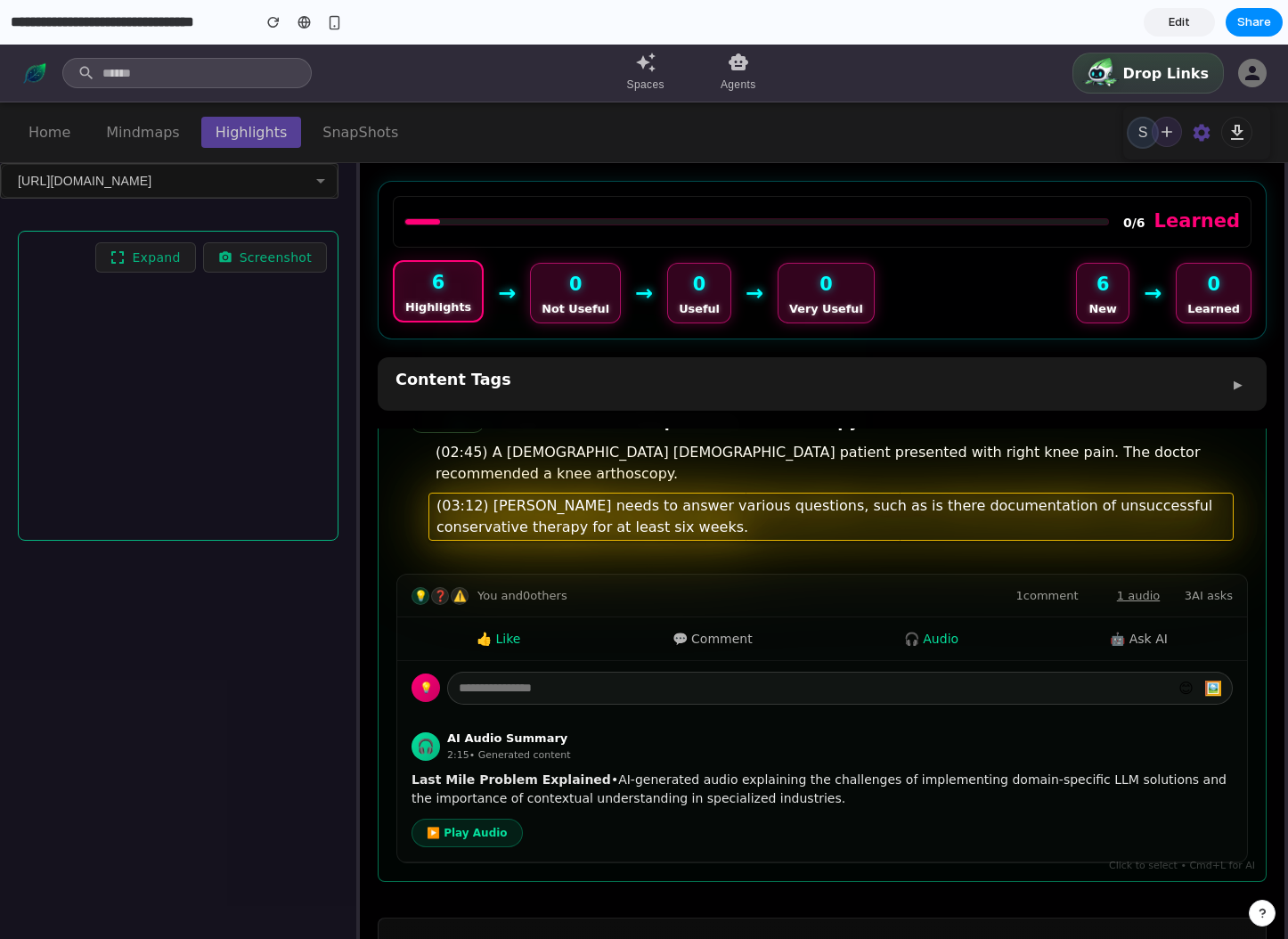
click at [865, 492] on div "(03:12) Florence needs to answer various questions, such as is there documentat…" at bounding box center [831, 516] width 805 height 48
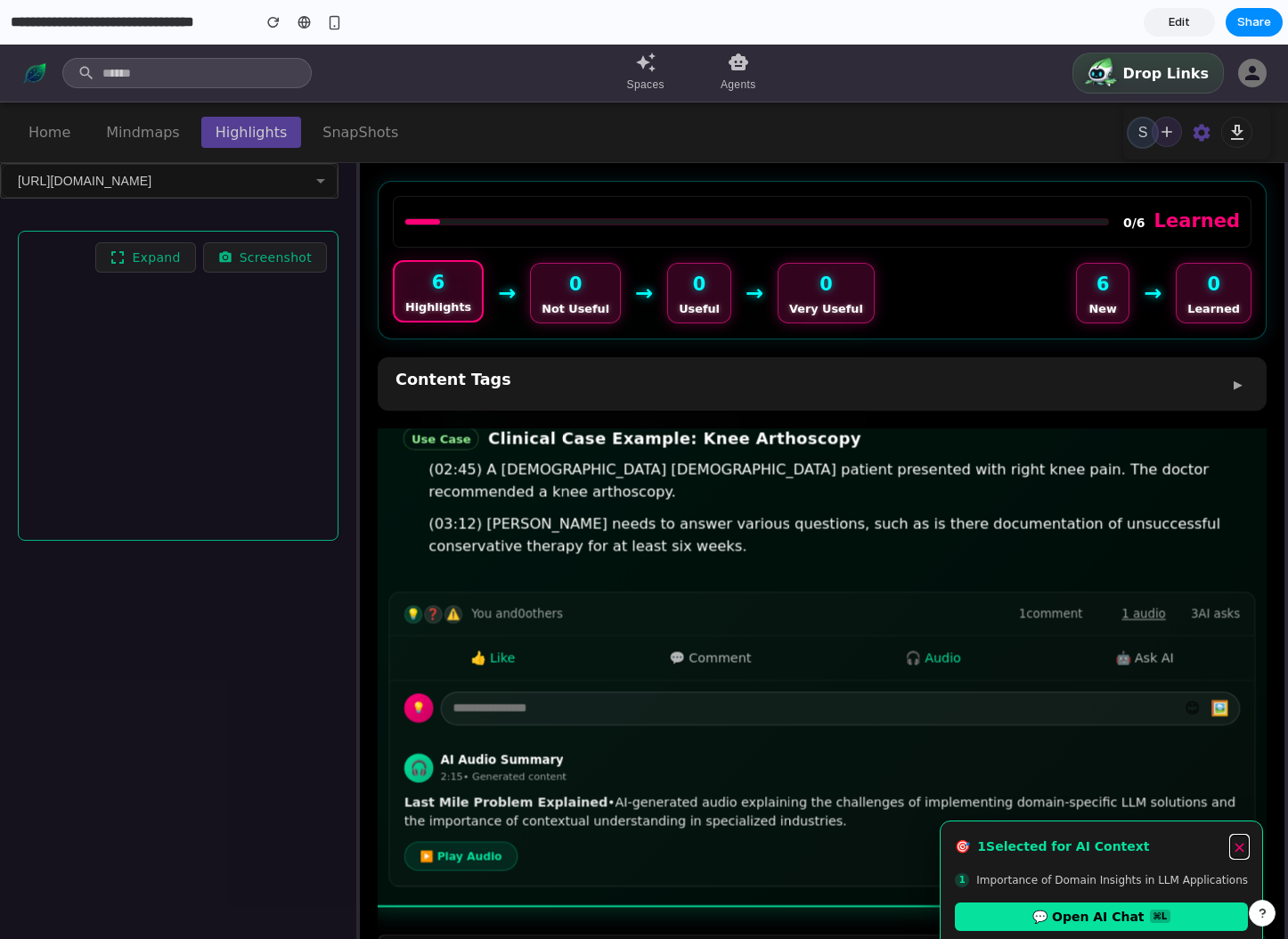
click at [1240, 836] on button "×" at bounding box center [1239, 847] width 17 height 23
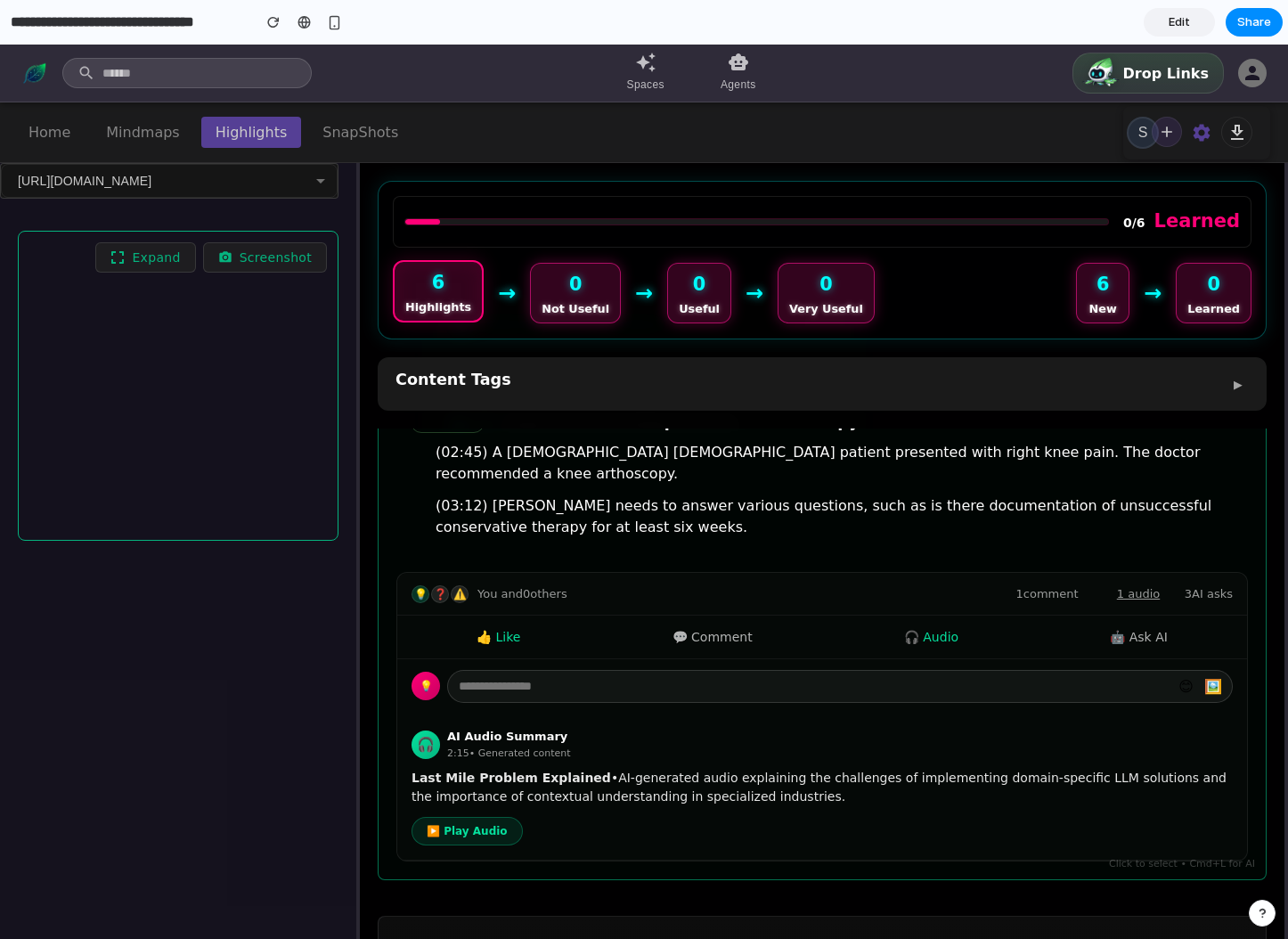
click at [421, 676] on div "💡" at bounding box center [426, 686] width 28 height 28
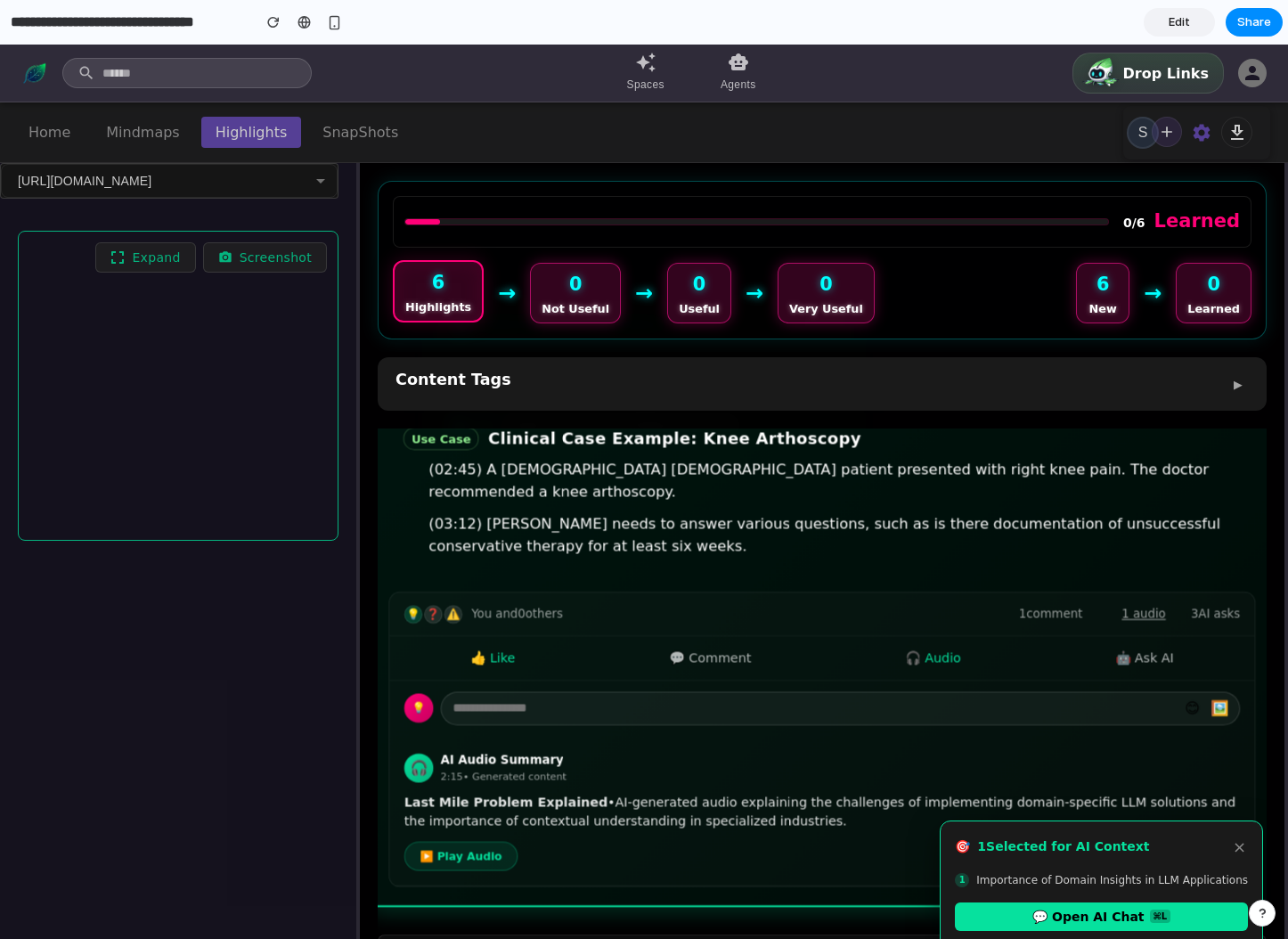
click at [421, 694] on div "💡" at bounding box center [418, 708] width 29 height 29
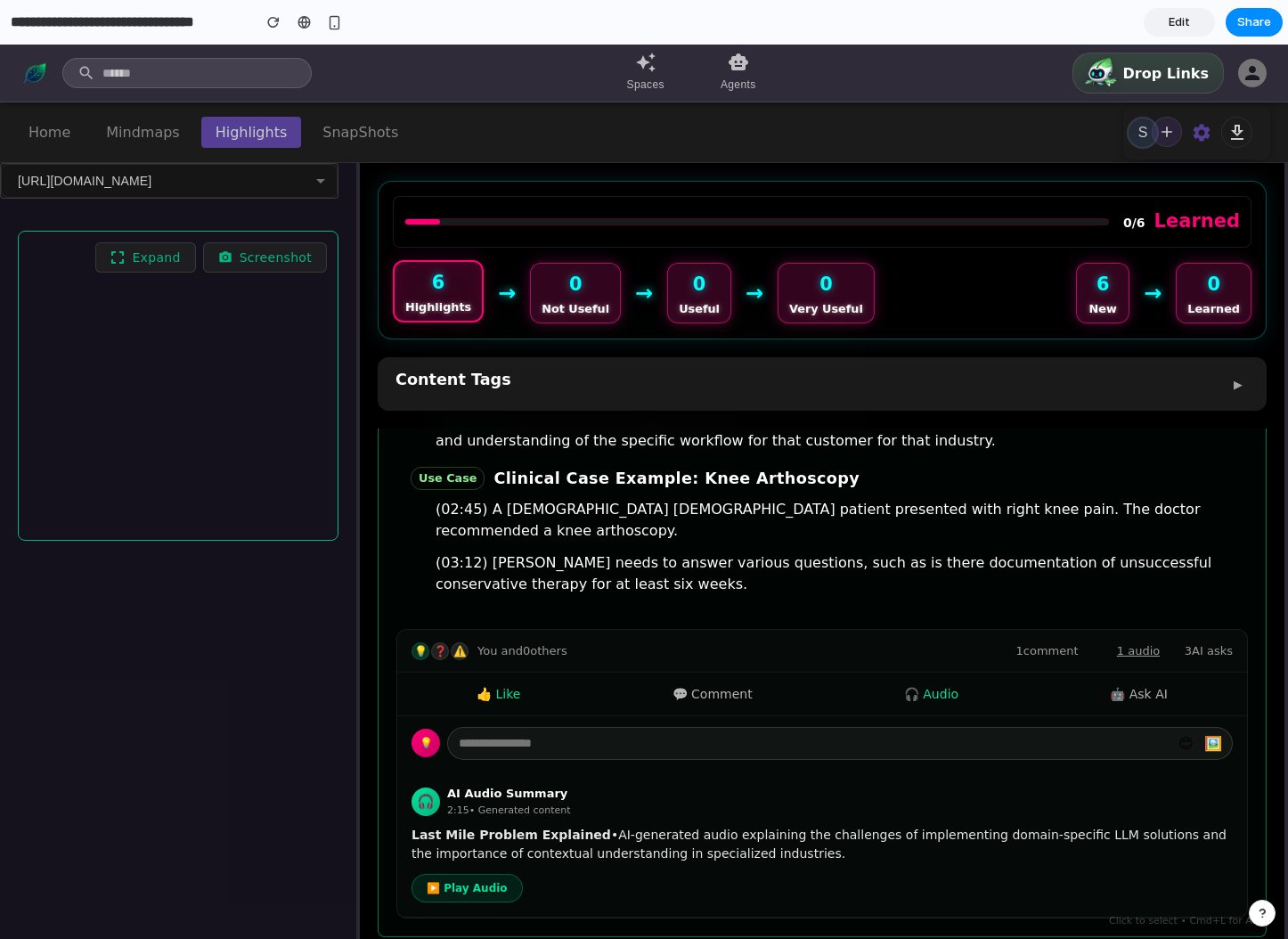
scroll to position [293, 0]
